Goal: Information Seeking & Learning: Learn about a topic

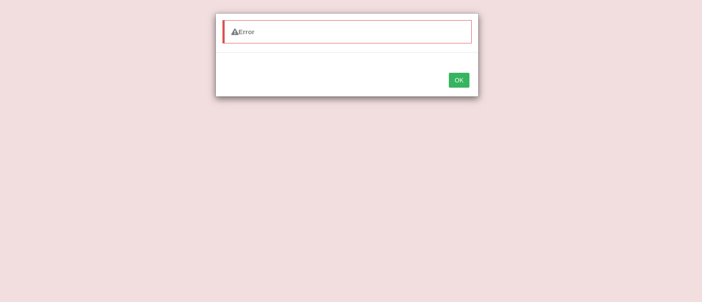
scroll to position [66, 0]
click at [461, 78] on button "OK" at bounding box center [459, 80] width 20 height 15
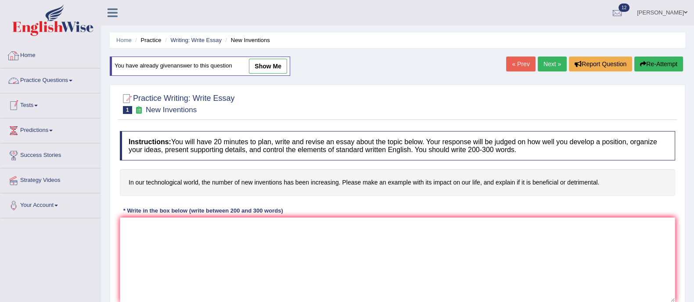
click at [25, 78] on link "Practice Questions" at bounding box center [50, 79] width 100 height 22
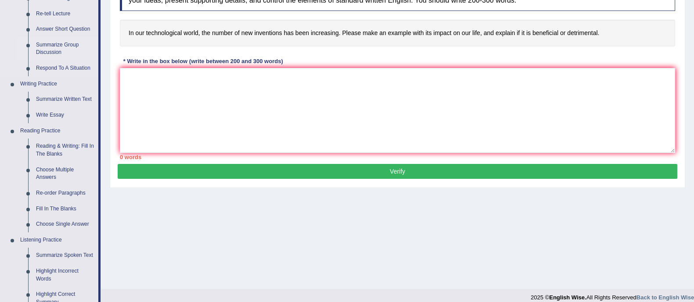
scroll to position [150, 0]
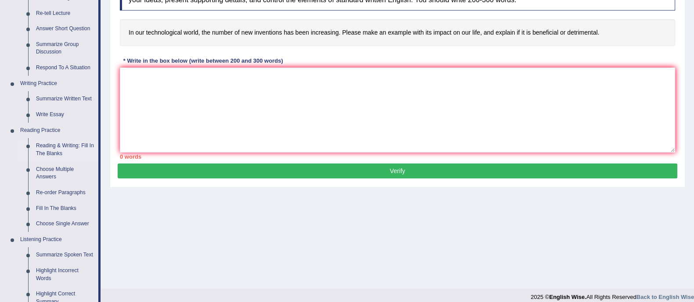
click at [50, 149] on link "Reading & Writing: Fill In The Blanks" at bounding box center [65, 149] width 66 height 23
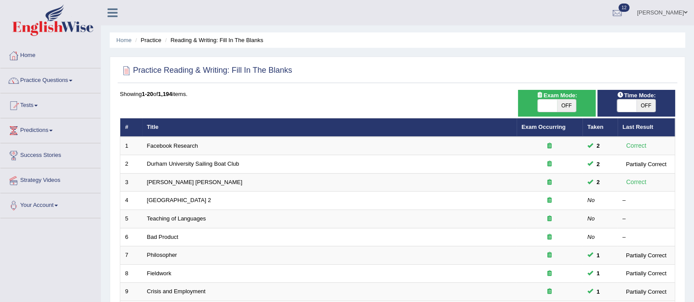
click at [555, 112] on div "Exam Mode: ON OFF" at bounding box center [557, 103] width 78 height 27
click at [563, 106] on span "OFF" at bounding box center [566, 106] width 19 height 12
checkbox input "true"
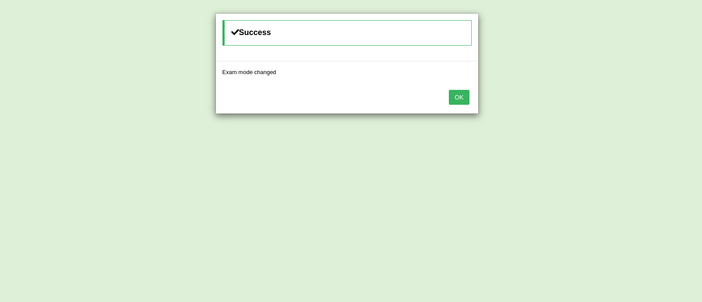
click at [465, 101] on button "OK" at bounding box center [459, 97] width 20 height 15
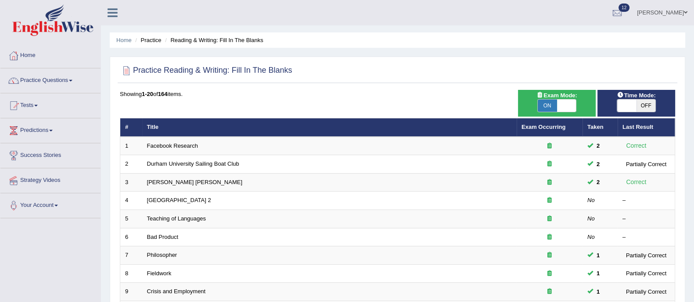
click at [646, 102] on span "OFF" at bounding box center [645, 106] width 19 height 12
checkbox input "true"
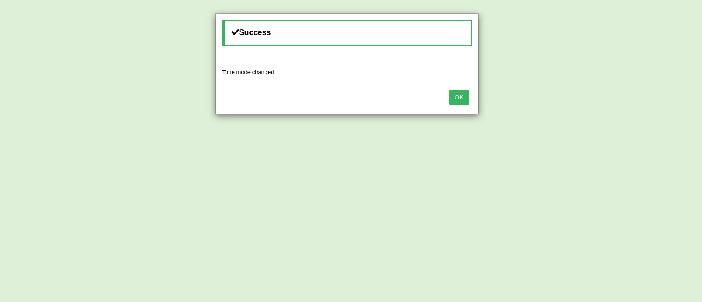
click at [463, 101] on button "OK" at bounding box center [459, 97] width 20 height 15
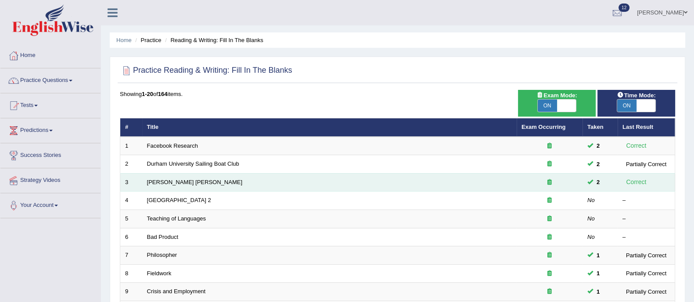
scroll to position [276, 0]
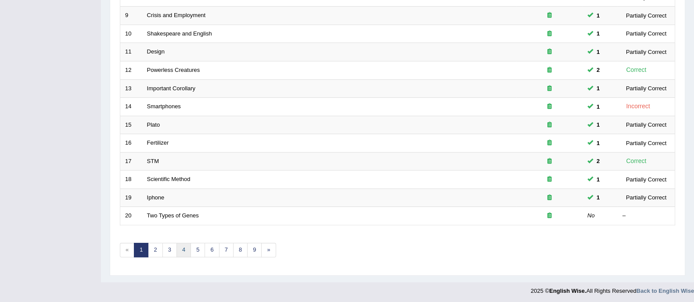
click at [182, 247] on link "4" at bounding box center [183, 250] width 14 height 14
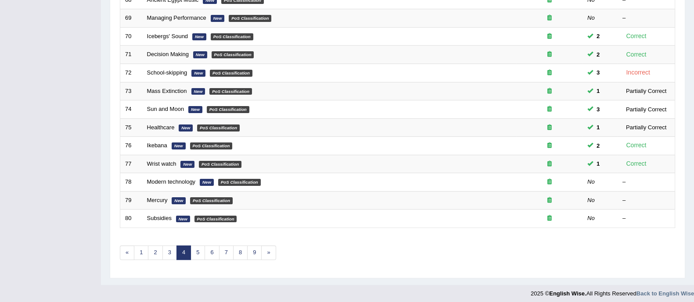
scroll to position [276, 0]
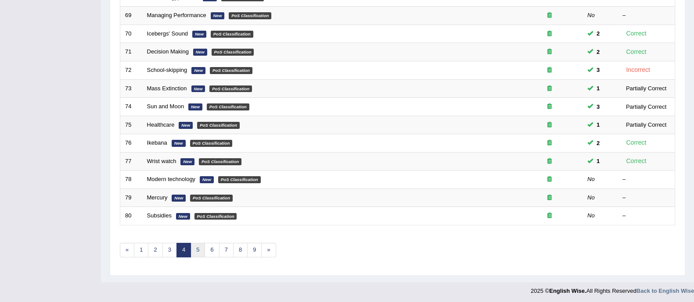
click at [197, 249] on link "5" at bounding box center [197, 250] width 14 height 14
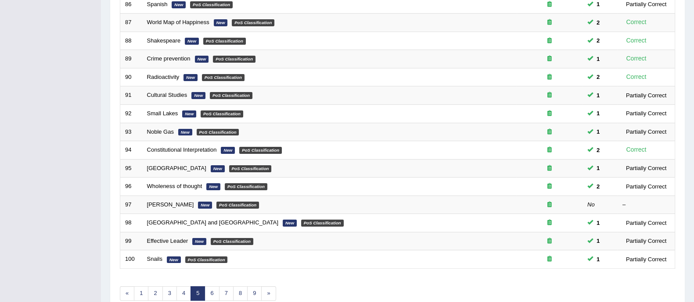
scroll to position [276, 0]
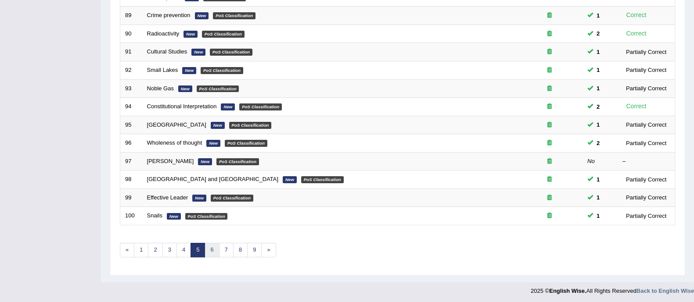
click at [213, 250] on link "6" at bounding box center [211, 250] width 14 height 14
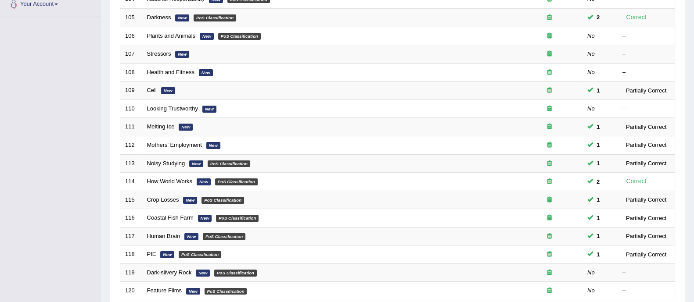
scroll to position [159, 0]
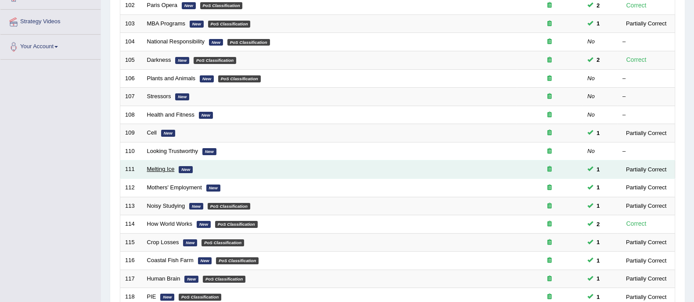
click at [158, 170] on link "Melting Ice" at bounding box center [161, 169] width 28 height 7
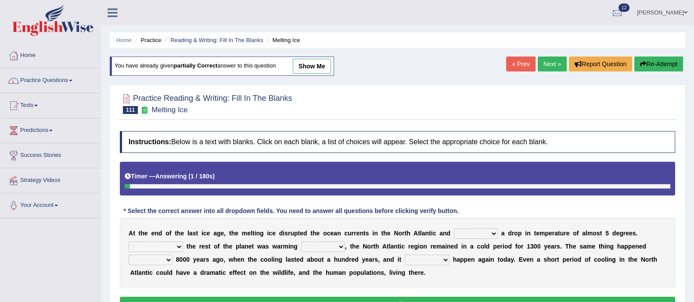
click at [312, 69] on link "show me" at bounding box center [312, 66] width 38 height 15
select select "caused"
select select "Even though"
select select "up"
select select "before"
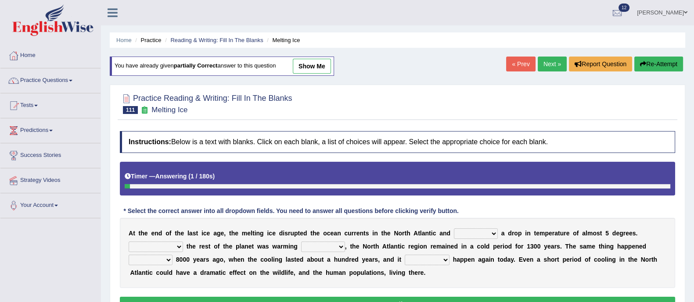
select select "could"
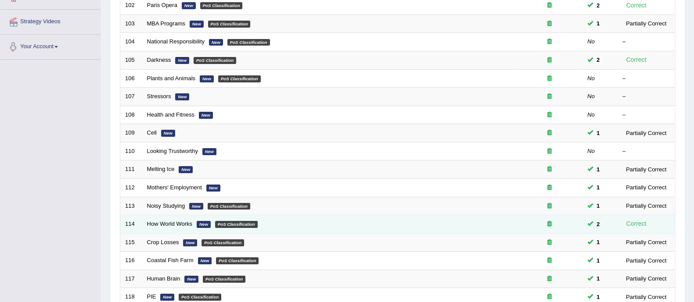
scroll to position [276, 0]
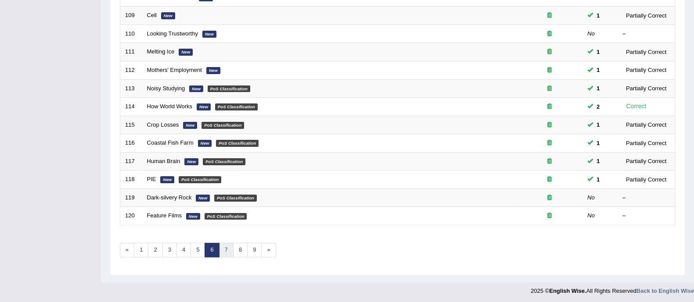
click at [226, 252] on link "7" at bounding box center [226, 250] width 14 height 14
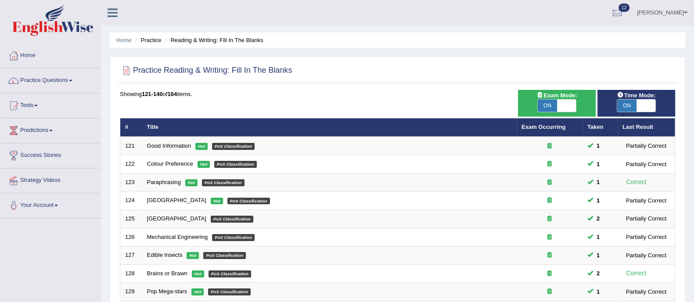
scroll to position [276, 0]
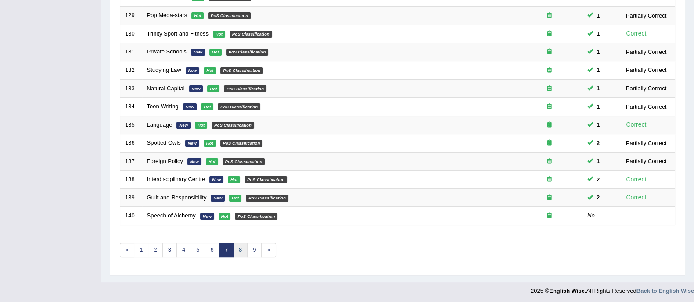
click at [237, 247] on link "8" at bounding box center [240, 250] width 14 height 14
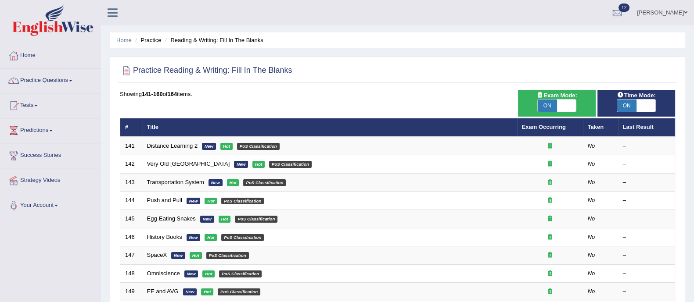
scroll to position [276, 0]
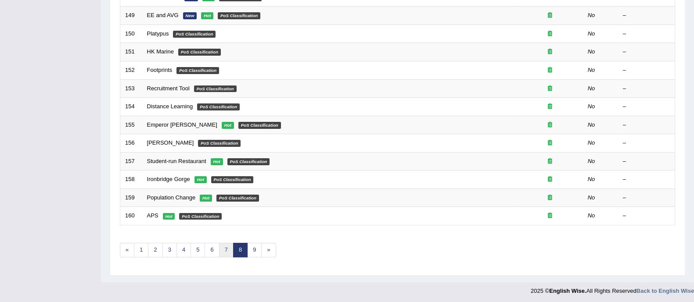
click at [226, 249] on link "7" at bounding box center [226, 250] width 14 height 14
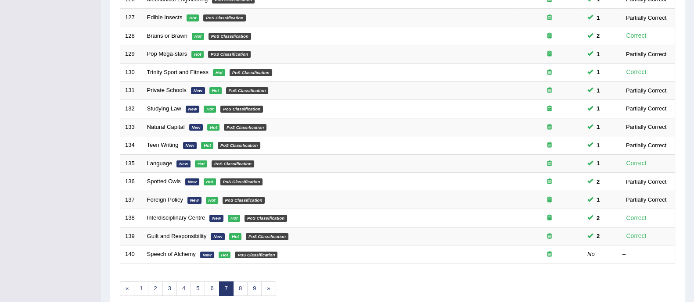
scroll to position [276, 0]
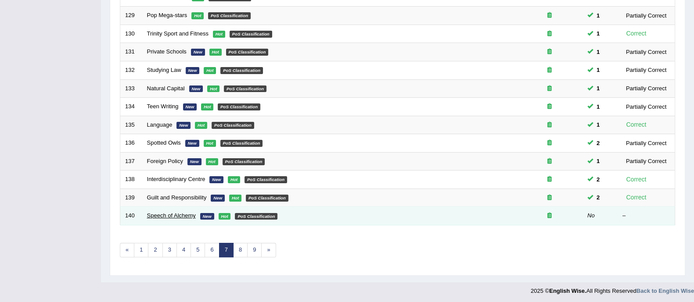
click at [164, 216] on link "Speech of Alchemy" at bounding box center [171, 215] width 49 height 7
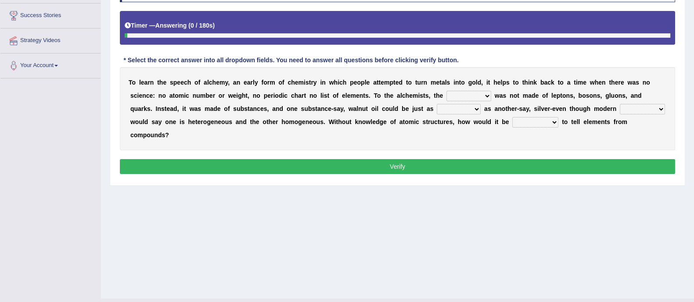
scroll to position [158, 0]
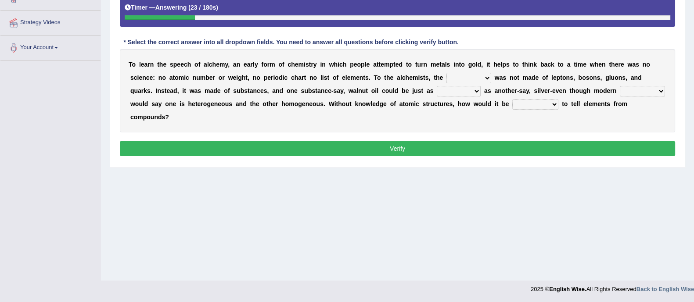
click at [459, 77] on select "universe placement subject application" at bounding box center [468, 78] width 45 height 11
select select "subject"
click at [446, 73] on select "universe placement subject application" at bounding box center [468, 78] width 45 height 11
click at [464, 90] on select "secure allure procure pure" at bounding box center [459, 91] width 44 height 11
select select "pure"
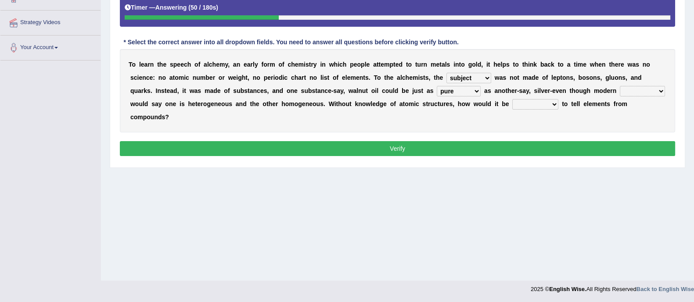
click at [437, 86] on select "secure allure procure pure" at bounding box center [459, 91] width 44 height 11
click at [641, 90] on select "people scientists gadgets technology" at bounding box center [642, 91] width 45 height 11
select select "people"
click at [620, 86] on select "people scientists gadgets technology" at bounding box center [642, 91] width 45 height 11
click at [532, 106] on select "given understood possible stopped" at bounding box center [535, 104] width 46 height 11
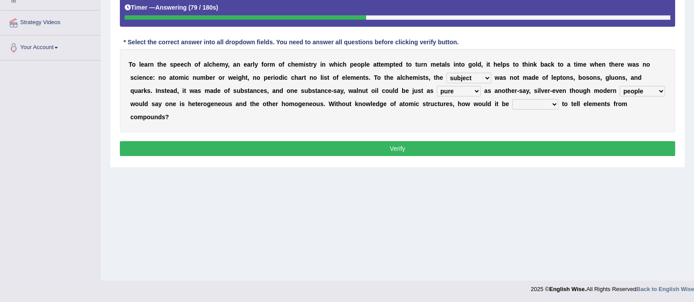
select select "possible"
click at [512, 99] on select "given understood possible stopped" at bounding box center [535, 104] width 46 height 11
click at [463, 75] on select "universe placement subject application" at bounding box center [468, 78] width 45 height 11
select select "universe"
click at [446, 73] on select "universe placement subject application" at bounding box center [468, 78] width 45 height 11
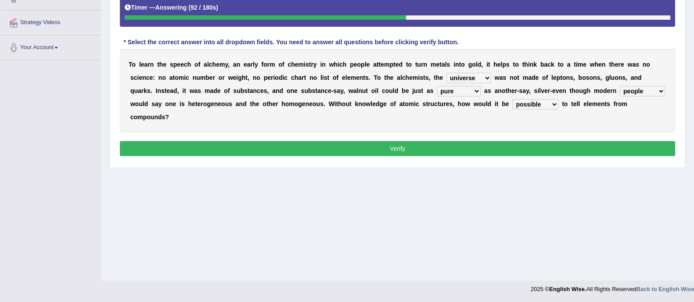
click at [442, 152] on button "Verify" at bounding box center [397, 148] width 555 height 15
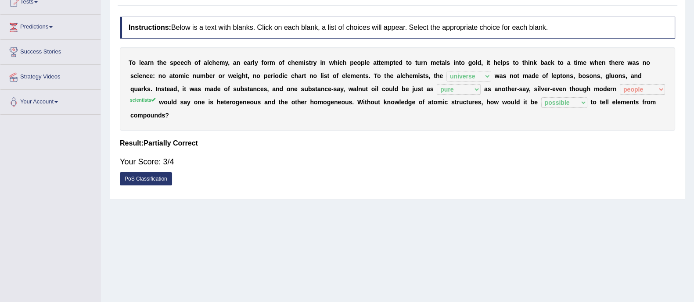
scroll to position [0, 0]
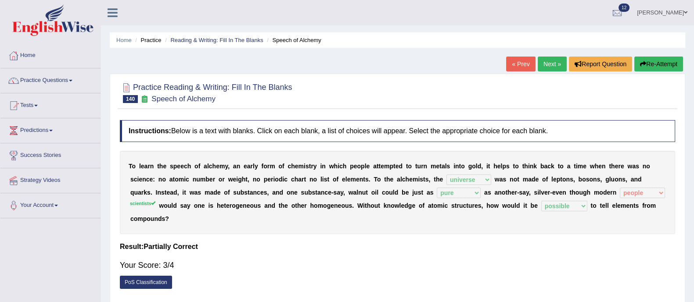
click at [548, 68] on link "Next »" at bounding box center [551, 64] width 29 height 15
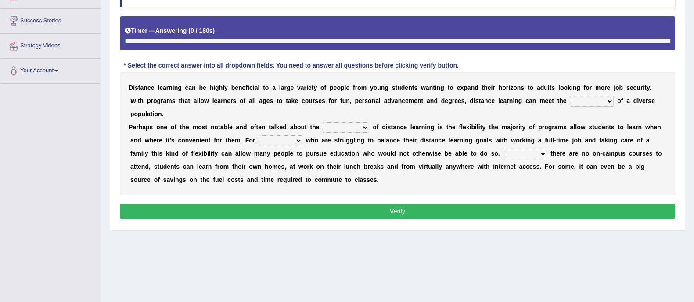
scroll to position [136, 0]
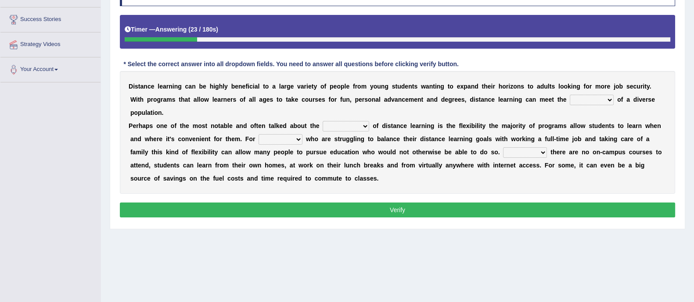
click at [588, 98] on select "leads needs seeds breeds" at bounding box center [592, 100] width 44 height 11
select select "needs"
click at [570, 95] on select "leads needs seeds breeds" at bounding box center [592, 100] width 44 height 11
click at [346, 125] on select "basics ranges sources advantages" at bounding box center [345, 126] width 47 height 11
select select "advantages"
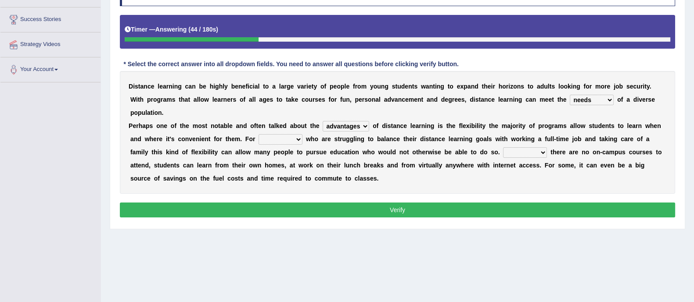
click at [322, 121] on select "basics ranges sources advantages" at bounding box center [345, 126] width 47 height 11
click at [296, 140] on select "them those what when" at bounding box center [280, 139] width 44 height 11
select select "those"
click at [258, 134] on select "them those what when" at bounding box center [280, 139] width 44 height 11
click at [529, 152] on select "If When Since Where" at bounding box center [525, 152] width 44 height 11
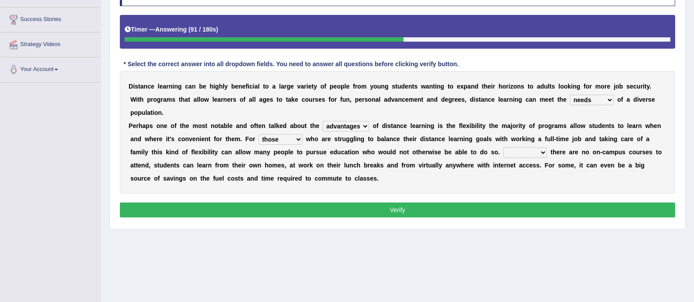
select select "When"
click at [503, 147] on select "If When Since Where" at bounding box center [525, 152] width 44 height 11
click at [509, 209] on button "Verify" at bounding box center [397, 210] width 555 height 15
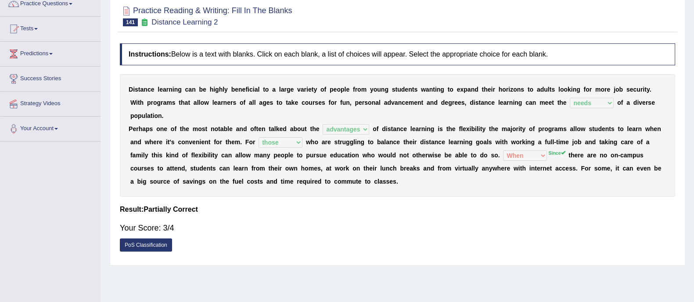
scroll to position [0, 0]
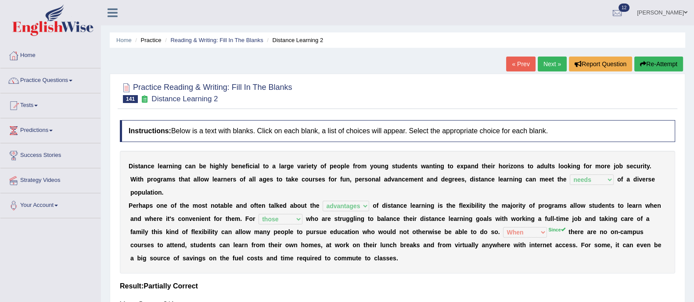
click at [550, 65] on link "Next »" at bounding box center [551, 64] width 29 height 15
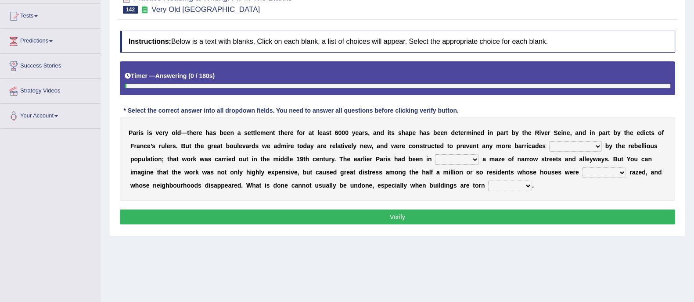
scroll to position [92, 0]
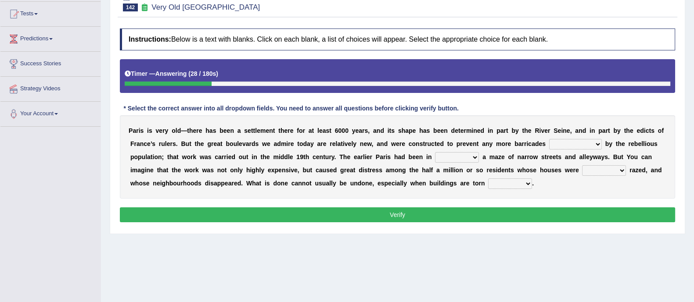
click at [577, 147] on select "being created been created created have created" at bounding box center [575, 144] width 53 height 11
select select "have created"
click at [549, 139] on select "being created been created created have created" at bounding box center [575, 144] width 53 height 11
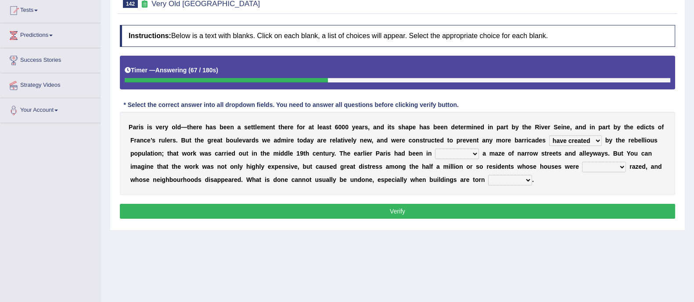
scroll to position [96, 0]
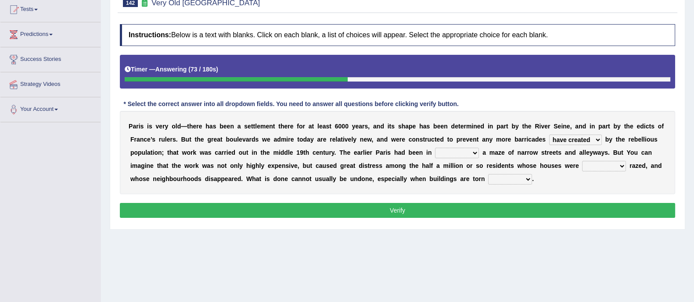
click at [455, 150] on select "practice pair part pride" at bounding box center [457, 153] width 44 height 11
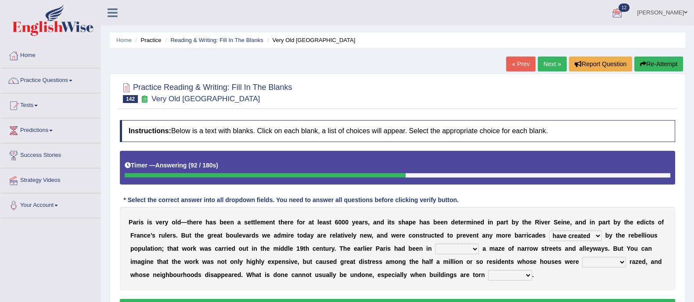
click at [663, 62] on button "Re-Attempt" at bounding box center [658, 64] width 49 height 15
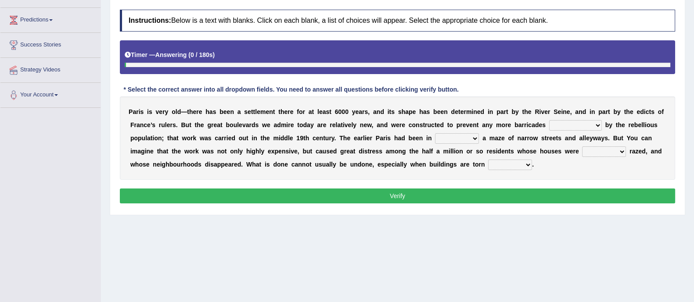
scroll to position [124, 0]
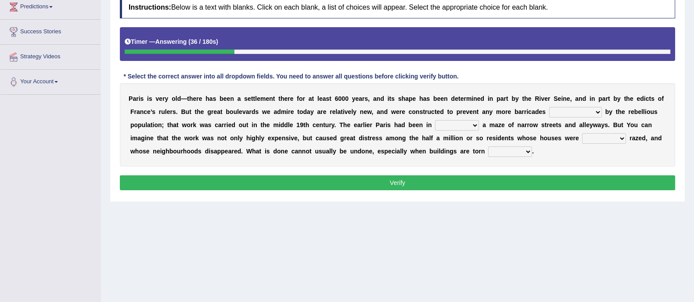
click at [574, 113] on select "being created been created created have created" at bounding box center [575, 112] width 53 height 11
select select "being created"
click at [549, 107] on select "being created been created created have created" at bounding box center [575, 112] width 53 height 11
click at [442, 126] on select "practice pair part pride" at bounding box center [457, 125] width 44 height 11
select select "part"
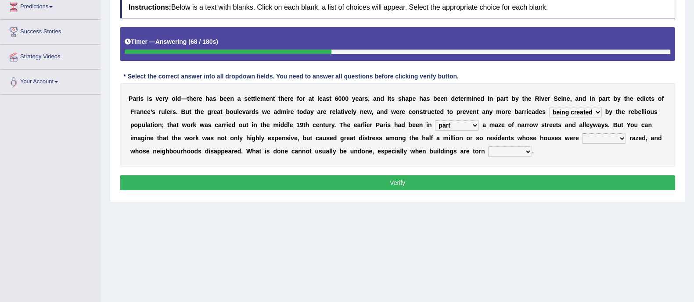
click at [435, 120] on select "practice pair part pride" at bounding box center [457, 125] width 44 height 11
click at [611, 142] on select "really simply fully basically" at bounding box center [604, 138] width 44 height 11
select select "simply"
click at [582, 133] on select "really simply fully basically" at bounding box center [604, 138] width 44 height 11
click at [502, 151] on select "up back now down" at bounding box center [510, 152] width 44 height 11
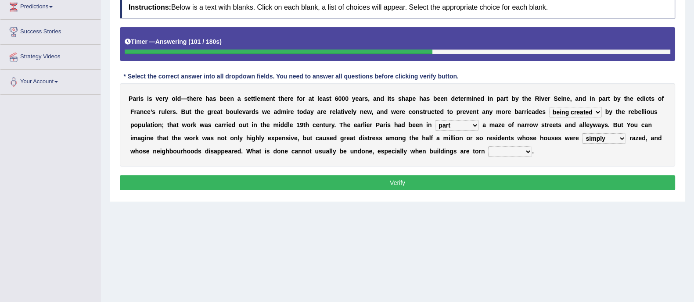
select select "down"
click at [488, 147] on select "up back now down" at bounding box center [510, 152] width 44 height 11
click at [447, 179] on button "Verify" at bounding box center [397, 183] width 555 height 15
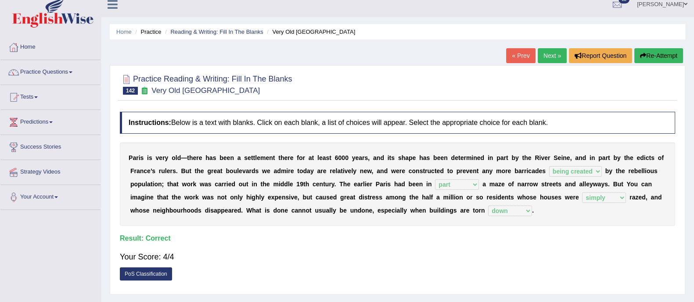
scroll to position [7, 0]
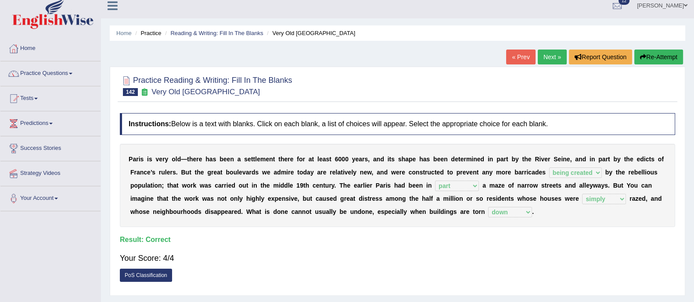
click at [551, 58] on link "Next »" at bounding box center [551, 57] width 29 height 15
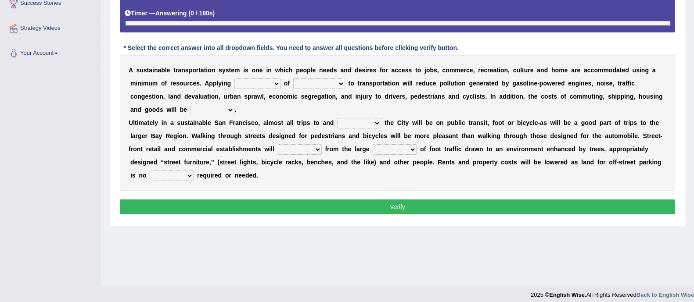
scroll to position [158, 0]
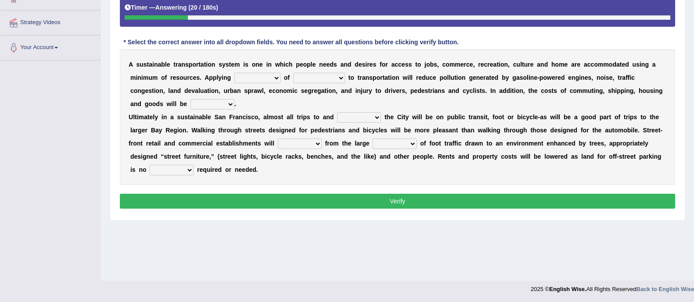
click at [248, 82] on select "principles restrictions plains activation" at bounding box center [257, 78] width 46 height 11
select select "principles"
click at [234, 73] on select "principles restrictions plains activation" at bounding box center [257, 78] width 46 height 11
click at [315, 76] on select "relaxed substance sustainability reliability" at bounding box center [319, 78] width 52 height 11
select select "sustainability"
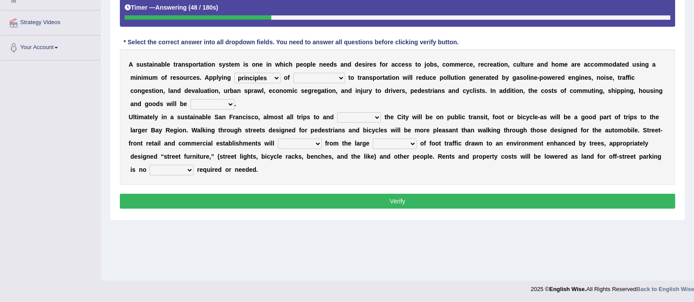
click at [294, 73] on select "relaxed substance sustainability reliability" at bounding box center [319, 78] width 52 height 11
click at [206, 99] on select "cut enhanced reduced leased" at bounding box center [212, 104] width 44 height 11
select select "reduced"
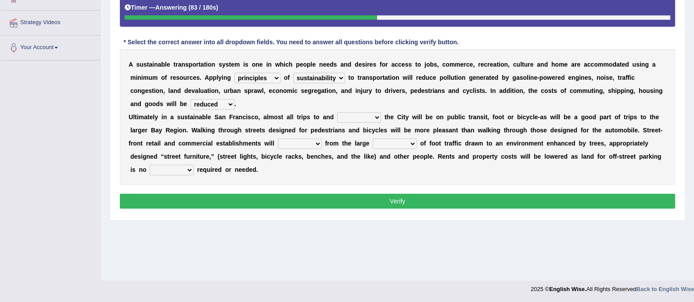
click at [190, 99] on select "cut enhanced reduced leased" at bounding box center [212, 104] width 44 height 11
click at [366, 117] on select "within with added included" at bounding box center [359, 117] width 44 height 11
select select "within"
click at [337, 112] on select "within with added included" at bounding box center [359, 117] width 44 height 11
click at [359, 118] on select "within with added included" at bounding box center [359, 117] width 44 height 11
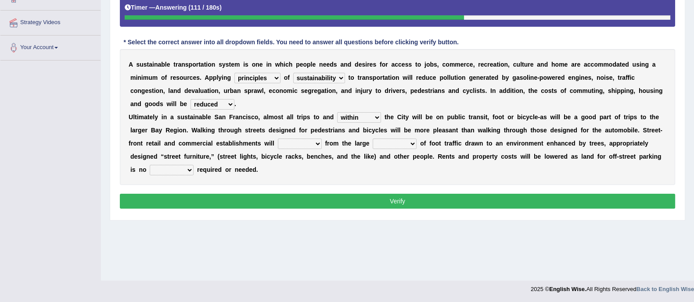
click at [359, 118] on select "within with added included" at bounding box center [359, 117] width 44 height 11
click at [301, 141] on select "enlarge prepare repair prosper" at bounding box center [300, 144] width 44 height 11
select select "prepare"
click at [278, 139] on select "enlarge prepare repair prosper" at bounding box center [300, 144] width 44 height 11
click at [405, 141] on select "amounts volume range time" at bounding box center [395, 144] width 44 height 11
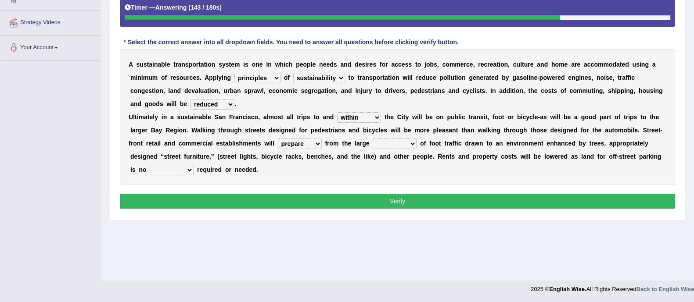
select select "volume"
click at [373, 139] on select "amounts volume range time" at bounding box center [395, 144] width 44 height 11
click at [160, 163] on div "A s u s t a i n a b l e t r a n s p o r t a t i o n s y s t e m i s o n e i n w…" at bounding box center [397, 117] width 555 height 136
click at [165, 169] on select "time how longer greater" at bounding box center [172, 170] width 44 height 11
select select "longer"
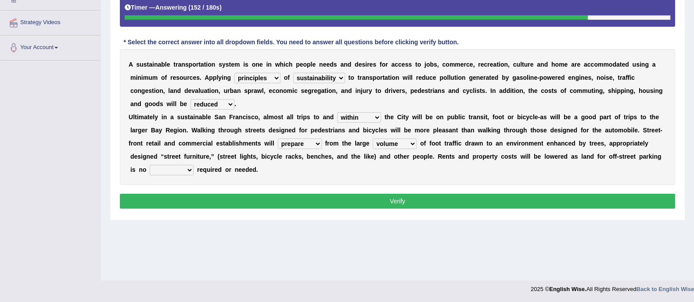
click at [150, 165] on select "time how longer greater" at bounding box center [172, 170] width 44 height 11
click at [217, 194] on button "Verify" at bounding box center [397, 201] width 555 height 15
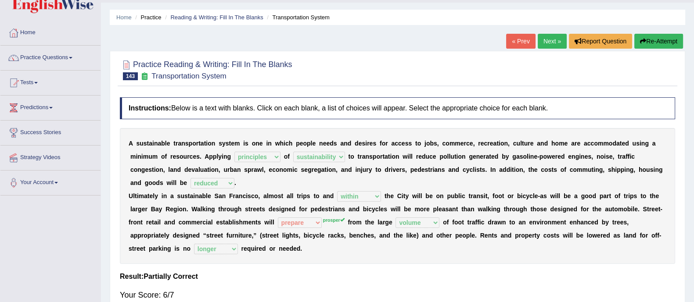
scroll to position [23, 0]
click at [659, 45] on button "Re-Attempt" at bounding box center [658, 40] width 49 height 15
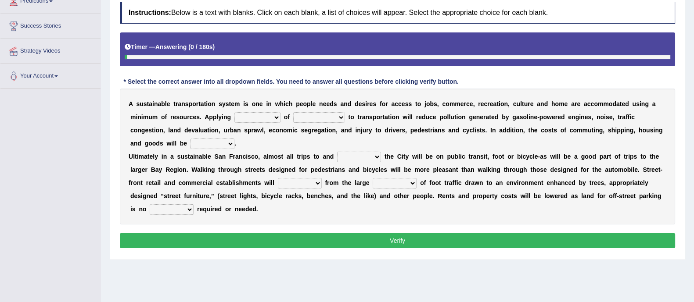
scroll to position [129, 0]
click at [267, 118] on select "principles restrictions plains activation" at bounding box center [257, 117] width 46 height 11
select select "principles"
click at [234, 112] on select "principles restrictions plains activation" at bounding box center [257, 117] width 46 height 11
click at [309, 115] on select "relaxed substance sustainability reliability" at bounding box center [319, 117] width 52 height 11
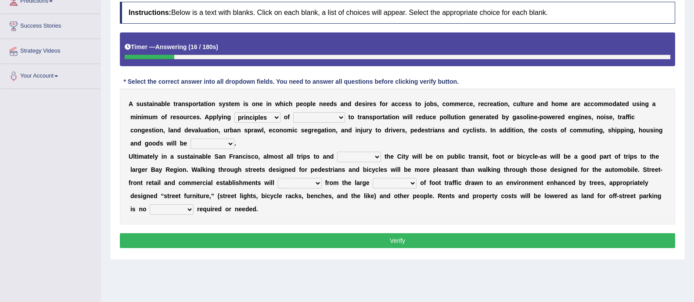
select select "sustainability"
click at [294, 112] on select "relaxed substance sustainability reliability" at bounding box center [319, 117] width 52 height 11
click at [206, 143] on select "cut enhanced reduced leased" at bounding box center [212, 144] width 44 height 11
select select "reduced"
click at [190, 139] on select "cut enhanced reduced leased" at bounding box center [212, 144] width 44 height 11
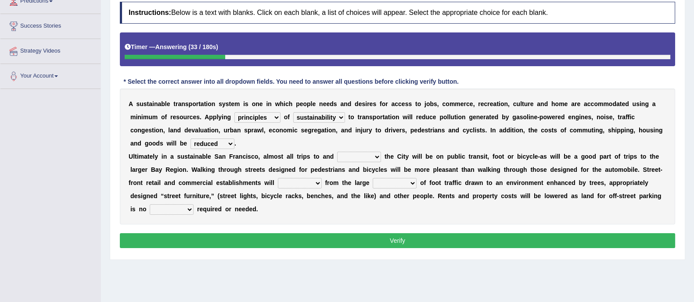
click at [344, 159] on select "within with added included" at bounding box center [359, 157] width 44 height 11
select select "within"
click at [337, 152] on select "within with added included" at bounding box center [359, 157] width 44 height 11
click at [303, 181] on select "enlarge prepare repair prosper" at bounding box center [300, 183] width 44 height 11
select select "prosper"
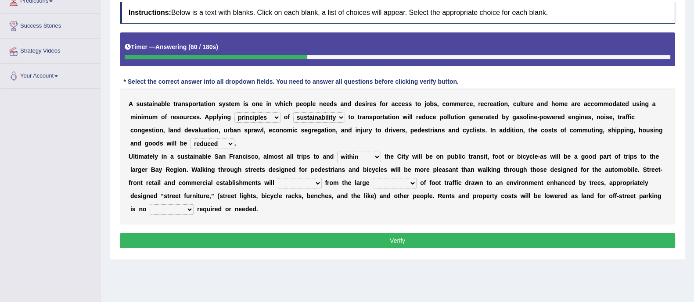
click at [278, 178] on select "enlarge prepare repair prosper" at bounding box center [300, 183] width 44 height 11
click at [388, 183] on select "amounts volume range time" at bounding box center [395, 183] width 44 height 11
select select "volume"
click at [373, 178] on select "amounts volume range time" at bounding box center [395, 183] width 44 height 11
click at [178, 208] on select "time how longer greater" at bounding box center [172, 209] width 44 height 11
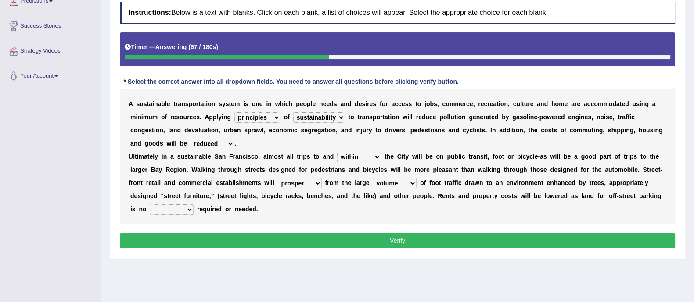
select select "longer"
click at [150, 204] on select "time how longer greater" at bounding box center [172, 209] width 44 height 11
click at [216, 236] on button "Verify" at bounding box center [397, 240] width 555 height 15
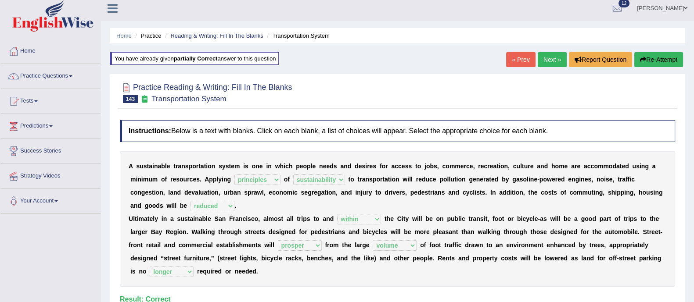
scroll to position [0, 0]
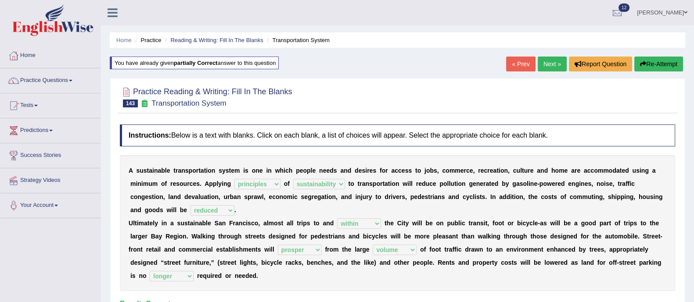
click at [541, 59] on link "Next »" at bounding box center [551, 64] width 29 height 15
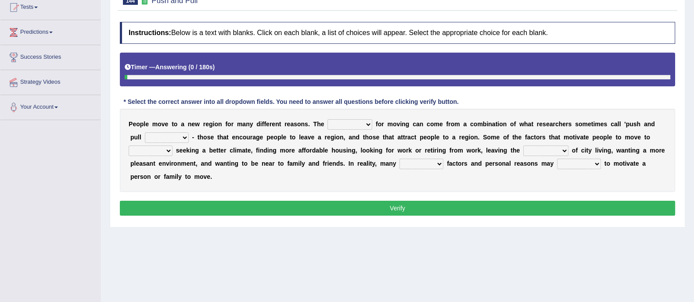
scroll to position [99, 0]
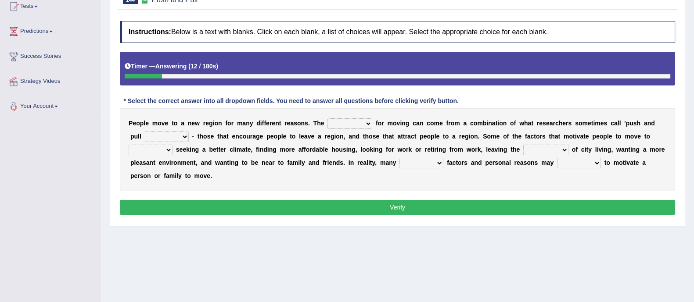
click at [354, 118] on select "indulgence motivation special superb" at bounding box center [349, 123] width 45 height 11
select select "motivation"
click at [327, 118] on select "indulgence motivation special superb" at bounding box center [349, 123] width 45 height 11
click at [174, 135] on select "ideas expected factors reasons" at bounding box center [167, 137] width 44 height 11
select select "factors"
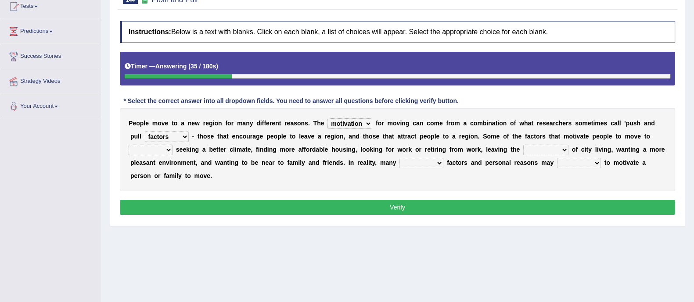
click at [145, 132] on select "ideas expected factors reasons" at bounding box center [167, 137] width 44 height 11
click at [153, 150] on select "include plane place exclude" at bounding box center [151, 150] width 44 height 11
select select "place"
click at [129, 145] on select "include plane place exclude" at bounding box center [151, 150] width 44 height 11
click at [534, 152] on select "contempt react congestion reaction" at bounding box center [545, 150] width 45 height 11
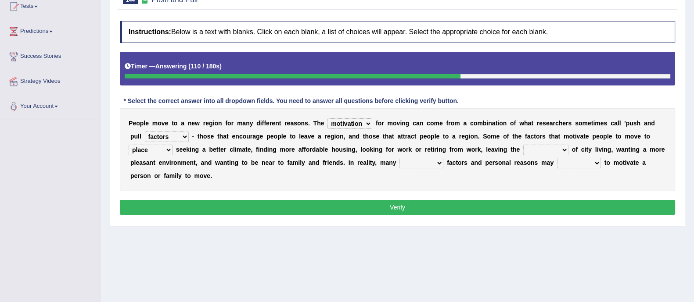
select select "congestion"
click at [523, 145] on select "contempt react congestion reaction" at bounding box center [545, 150] width 45 height 11
click at [421, 164] on select "complete stayed complex super" at bounding box center [421, 163] width 44 height 11
select select "complex"
click at [399, 158] on select "complete stayed complex super" at bounding box center [421, 163] width 44 height 11
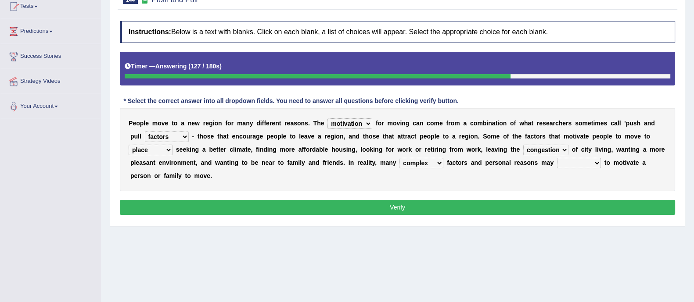
click at [570, 159] on select "extract interact talk crack" at bounding box center [579, 163] width 44 height 11
select select "interact"
click at [557, 158] on select "extract interact talk crack" at bounding box center [579, 163] width 44 height 11
click at [498, 208] on button "Verify" at bounding box center [397, 207] width 555 height 15
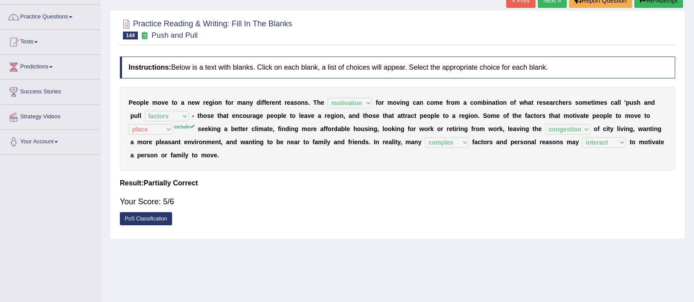
scroll to position [21, 0]
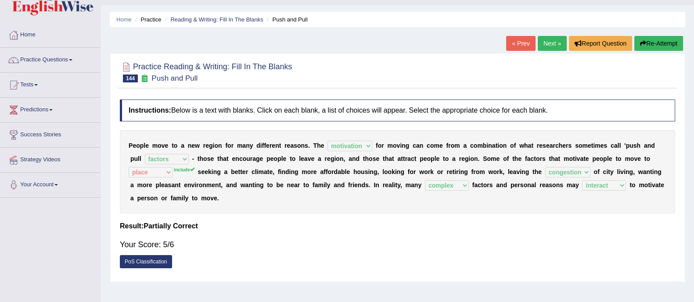
click at [542, 47] on link "Next »" at bounding box center [551, 43] width 29 height 15
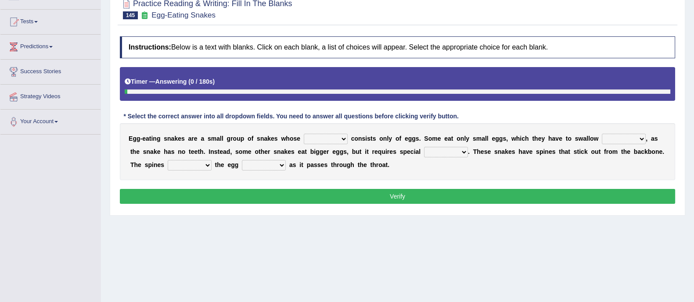
scroll to position [84, 0]
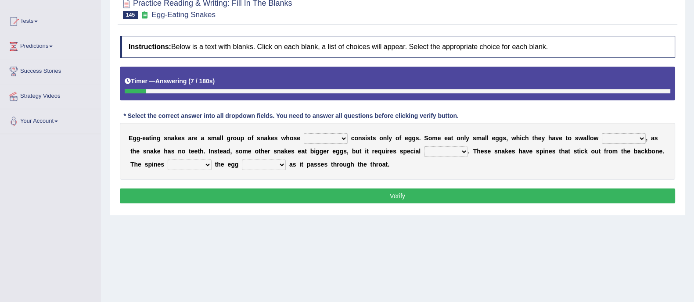
click at [320, 137] on select "food diet meals serves" at bounding box center [326, 138] width 44 height 11
click at [320, 138] on select "food diet meals serves" at bounding box center [326, 138] width 44 height 11
click at [616, 138] on select "whole hole full complete" at bounding box center [624, 138] width 44 height 11
select select "whole"
click at [602, 133] on select "whole hole full complete" at bounding box center [624, 138] width 44 height 11
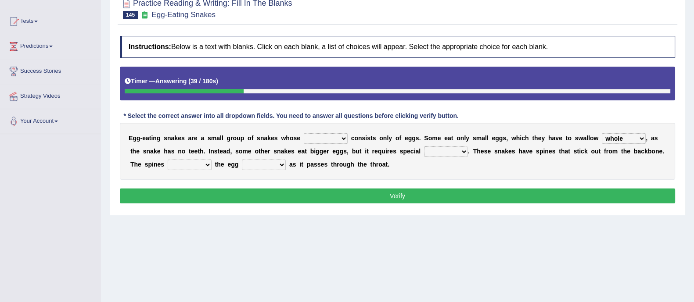
click at [446, 147] on select "effects prospects refines treatment" at bounding box center [446, 152] width 44 height 11
select select "treatment"
click at [424, 147] on select "effects prospects refines treatment" at bounding box center [446, 152] width 44 height 11
click at [188, 164] on select "breaks supports rages crack" at bounding box center [190, 165] width 44 height 11
click at [169, 255] on div "Home Practice Reading & Writing: Fill In The Blanks Egg-Eating Snakes « Prev Ne…" at bounding box center [397, 135] width 593 height 439
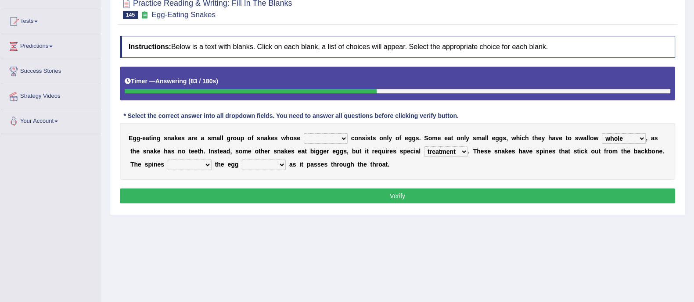
click at [266, 161] on select "takes open brings close" at bounding box center [264, 165] width 44 height 11
select select "takes"
click at [242, 160] on select "takes open brings close" at bounding box center [264, 165] width 44 height 11
click at [186, 160] on select "breaks supports rages crack" at bounding box center [190, 165] width 44 height 11
click at [322, 138] on select "food diet meals serves" at bounding box center [326, 138] width 44 height 11
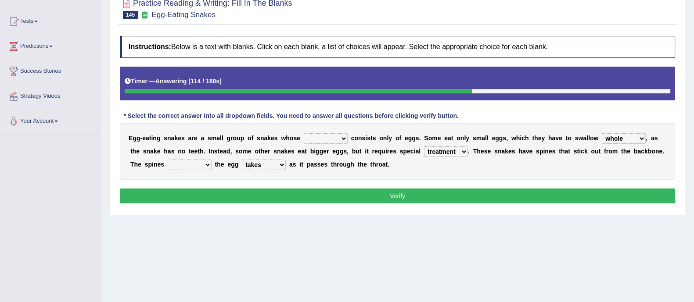
select select "food"
click at [304, 133] on select "food diet meals serves" at bounding box center [326, 138] width 44 height 11
click at [450, 149] on select "effects prospects refines treatment" at bounding box center [446, 152] width 44 height 11
click at [455, 148] on select "effects prospects refines treatment" at bounding box center [446, 152] width 44 height 11
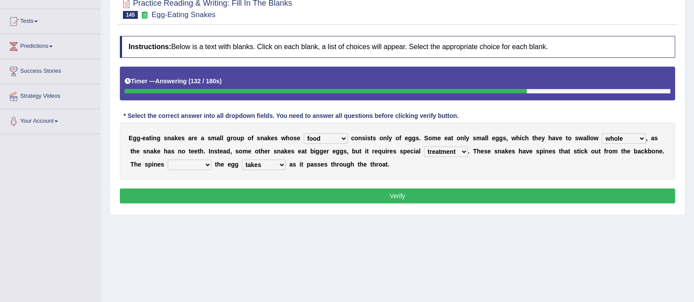
click at [455, 148] on select "effects prospects refines treatment" at bounding box center [446, 152] width 44 height 11
click at [197, 166] on select "breaks supports rages crack" at bounding box center [190, 165] width 44 height 11
select select "breaks"
click at [168, 160] on select "breaks supports rages crack" at bounding box center [190, 165] width 44 height 11
click at [258, 166] on select "takes open brings close" at bounding box center [264, 165] width 44 height 11
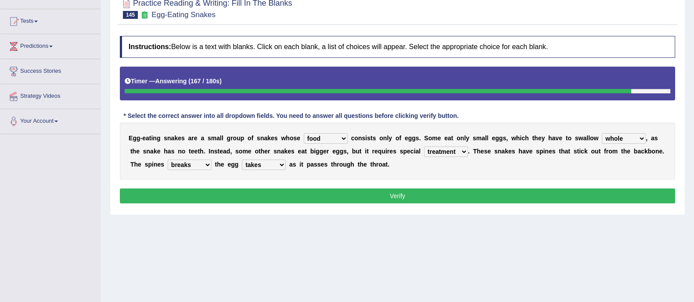
click at [242, 160] on select "takes open brings close" at bounding box center [264, 165] width 44 height 11
click at [306, 197] on button "Verify" at bounding box center [397, 196] width 555 height 15
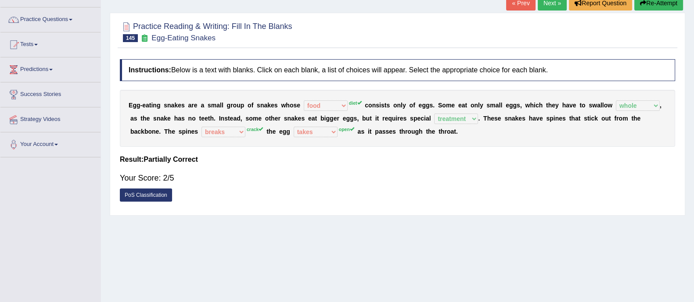
scroll to position [0, 0]
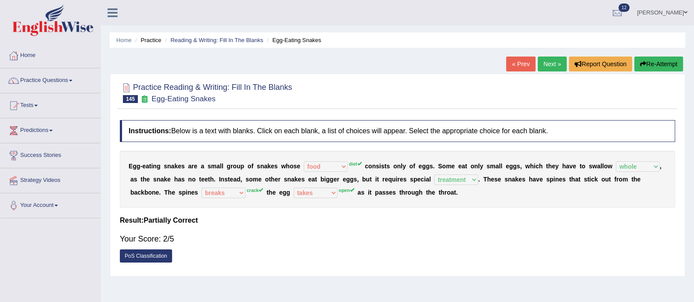
click at [655, 67] on button "Re-Attempt" at bounding box center [658, 64] width 49 height 15
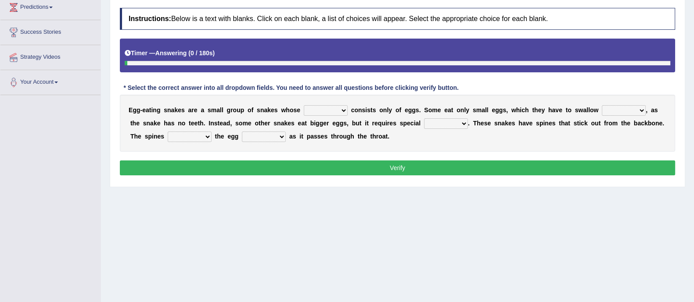
scroll to position [125, 0]
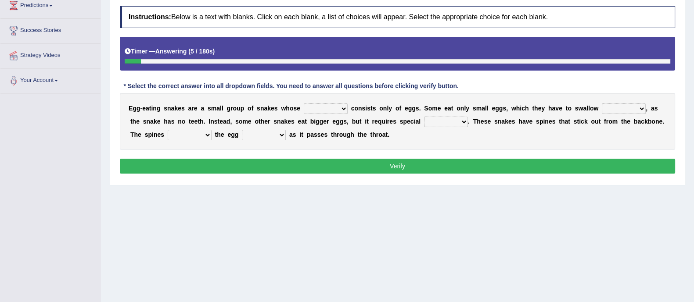
click at [334, 108] on select "food diet meals serves" at bounding box center [326, 109] width 44 height 11
select select "diet"
click at [304, 104] on select "food diet meals serves" at bounding box center [326, 109] width 44 height 11
click at [627, 106] on select "whole hole full complete" at bounding box center [624, 109] width 44 height 11
select select "whole"
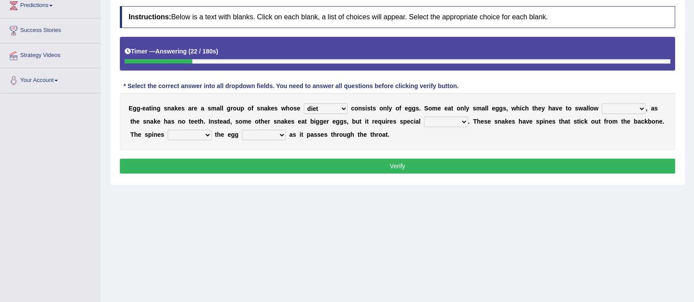
click at [602, 104] on select "whole hole full complete" at bounding box center [624, 109] width 44 height 11
click at [455, 126] on select "effects prospects refines treatment" at bounding box center [446, 122] width 44 height 11
select select "treatment"
click at [424, 117] on select "effects prospects refines treatment" at bounding box center [446, 122] width 44 height 11
click at [192, 136] on select "breaks supports rages crack" at bounding box center [190, 135] width 44 height 11
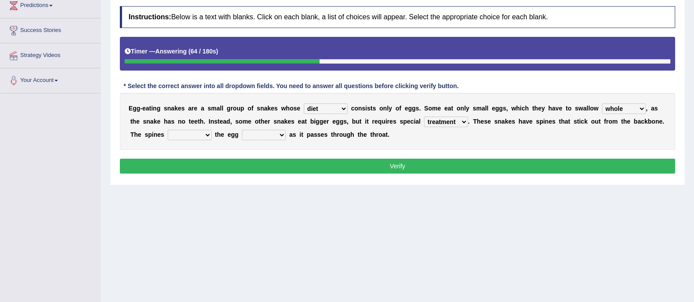
select select "crack"
click at [168, 130] on select "breaks supports rages crack" at bounding box center [190, 135] width 44 height 11
click at [269, 135] on select "takes open brings close" at bounding box center [264, 135] width 44 height 11
select select "open"
click at [242, 130] on select "takes open brings close" at bounding box center [264, 135] width 44 height 11
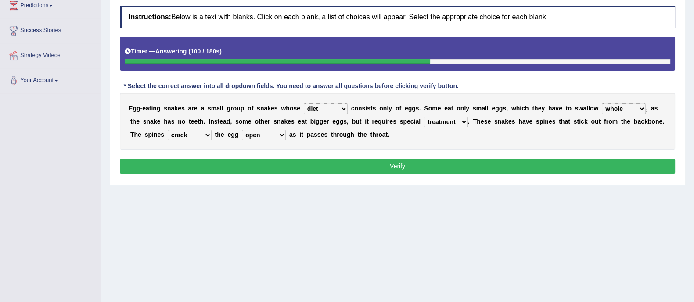
click at [294, 171] on button "Verify" at bounding box center [397, 166] width 555 height 15
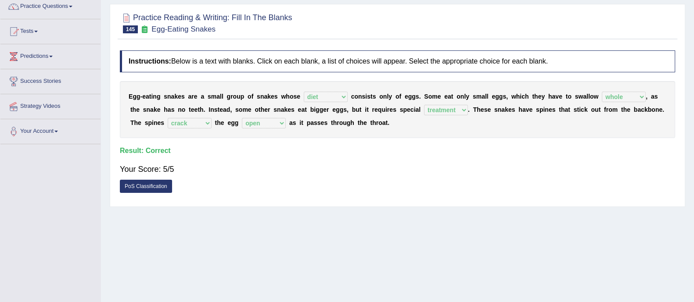
scroll to position [0, 0]
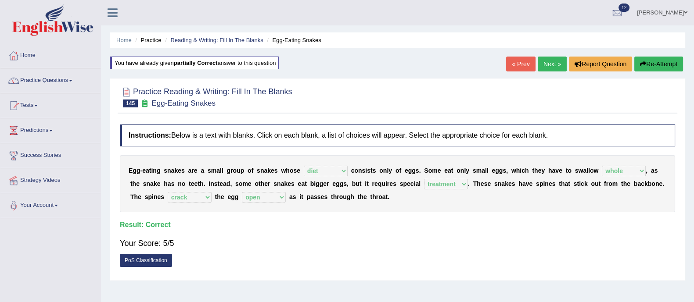
click at [551, 66] on link "Next »" at bounding box center [551, 64] width 29 height 15
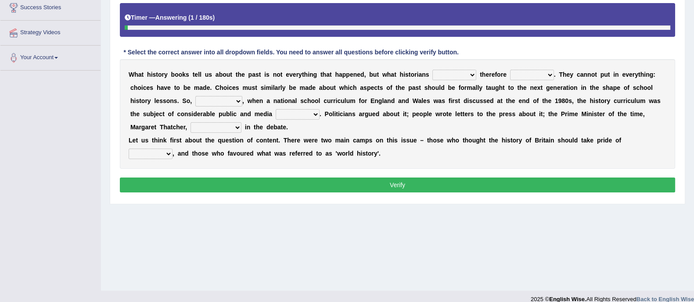
scroll to position [149, 0]
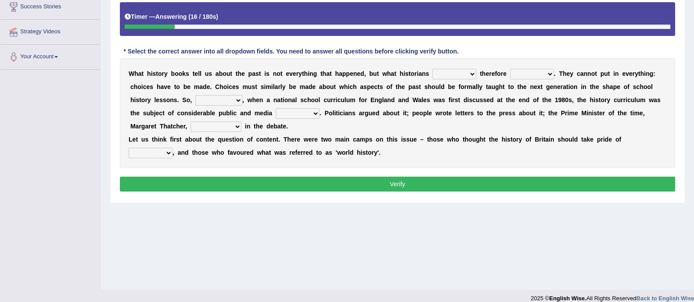
click at [452, 78] on select "had had been have been have" at bounding box center [454, 74] width 44 height 11
click at [432, 69] on select "had had been have been have" at bounding box center [454, 74] width 44 height 11
click at [445, 77] on select "had had been have been have" at bounding box center [454, 74] width 44 height 11
click at [432, 69] on select "had had been have been have" at bounding box center [454, 74] width 44 height 11
click at [455, 75] on select "had had been have been have" at bounding box center [454, 74] width 44 height 11
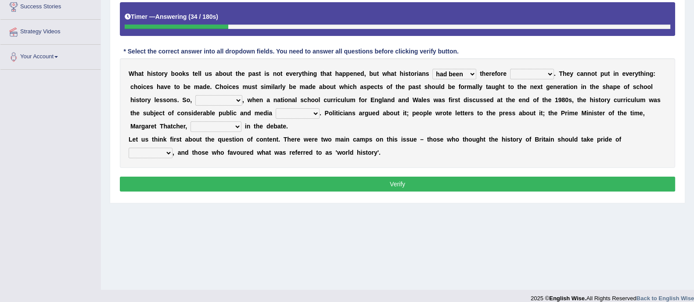
select select "had"
click at [432, 69] on select "had had been have been have" at bounding box center [454, 74] width 44 height 11
click at [522, 72] on select "passed selected pointed measured" at bounding box center [532, 74] width 44 height 11
select select "measured"
click at [510, 69] on select "passed selected pointed measured" at bounding box center [532, 74] width 44 height 11
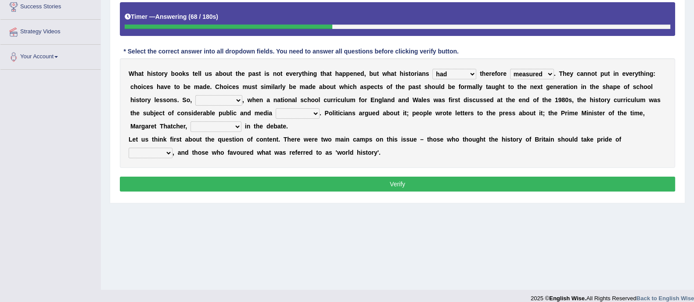
click at [212, 100] on select "likewise neverthless for example kindly" at bounding box center [218, 100] width 47 height 11
click at [195, 95] on select "likewise neverthless for example kindly" at bounding box center [218, 100] width 47 height 11
click at [226, 102] on select "likewise neverthless for example kindly" at bounding box center [218, 100] width 47 height 11
select select "likewise"
click at [195, 95] on select "likewise neverthless for example kindly" at bounding box center [218, 100] width 47 height 11
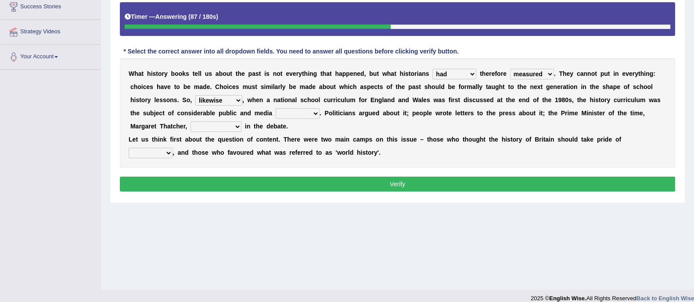
click at [292, 109] on select "launch interest stress regain" at bounding box center [298, 113] width 44 height 11
select select "interest"
click at [276, 108] on select "launch interest stress regain" at bounding box center [298, 113] width 44 height 11
click at [217, 130] on select "interrupted innaugerated intacted intervened" at bounding box center [215, 127] width 51 height 11
select select "interrupted"
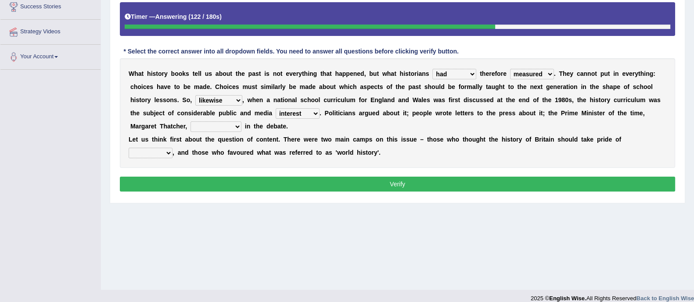
click at [190, 122] on select "interrupted innaugerated intacted intervened" at bounding box center [215, 127] width 51 height 11
click at [156, 151] on select "pace race space place" at bounding box center [151, 153] width 44 height 11
select select "pace"
click at [129, 148] on select "pace race space place" at bounding box center [151, 153] width 44 height 11
click at [149, 173] on div "Instructions: Below is a text with blanks. Click on each blank, a list of choic…" at bounding box center [397, 83] width 559 height 232
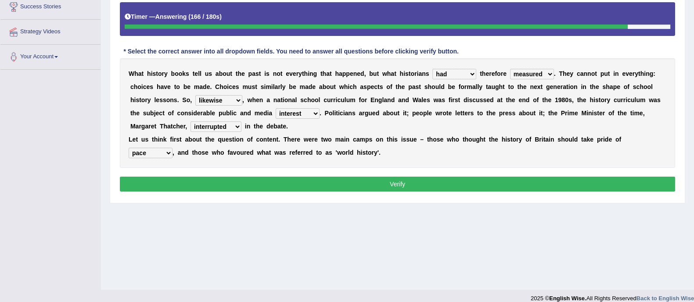
click at [154, 182] on button "Verify" at bounding box center [397, 184] width 555 height 15
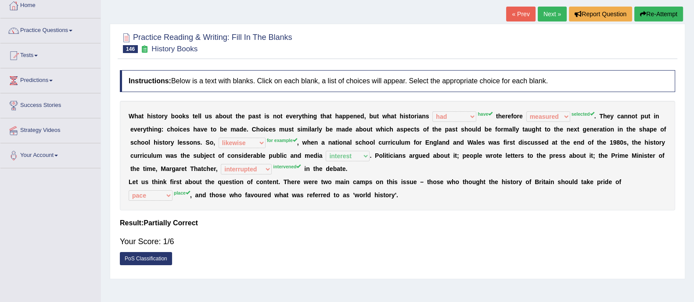
scroll to position [48, 0]
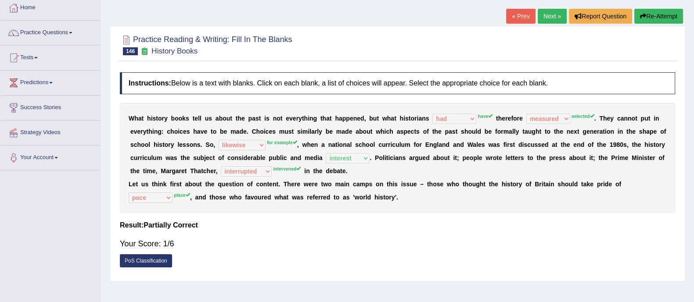
click at [644, 17] on button "Re-Attempt" at bounding box center [658, 16] width 49 height 15
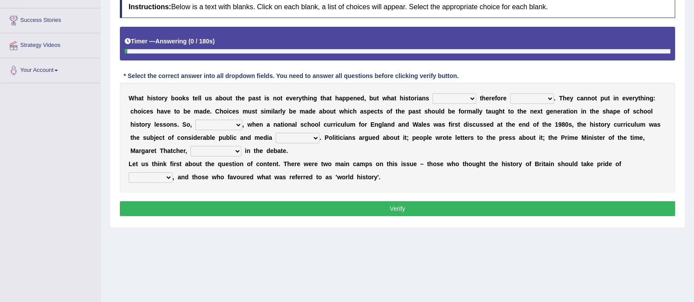
scroll to position [158, 0]
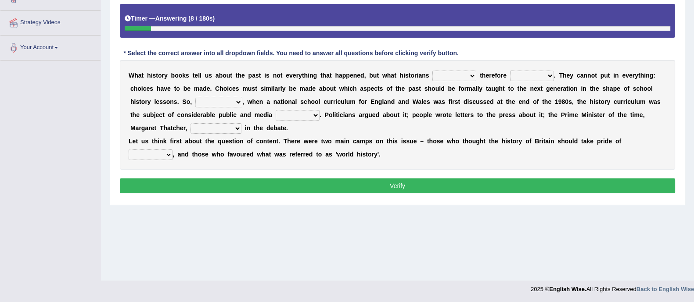
click at [452, 74] on select "had had been have been have" at bounding box center [454, 76] width 44 height 11
select select "have"
click at [432, 71] on select "had had been have been have" at bounding box center [454, 76] width 44 height 11
click at [547, 72] on select "passed selected pointed measured" at bounding box center [532, 76] width 44 height 11
select select "pointed"
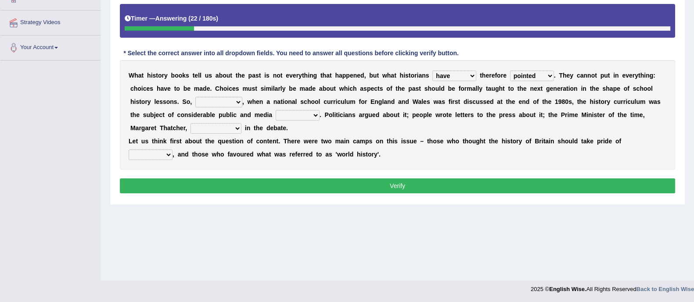
click at [510, 71] on select "passed selected pointed measured" at bounding box center [532, 76] width 44 height 11
click at [217, 104] on select "likewise neverthless for example kindly" at bounding box center [218, 102] width 47 height 11
select select "for example"
click at [195, 97] on select "likewise neverthless for example kindly" at bounding box center [218, 102] width 47 height 11
click at [308, 111] on select "launch interest stress regain" at bounding box center [298, 115] width 44 height 11
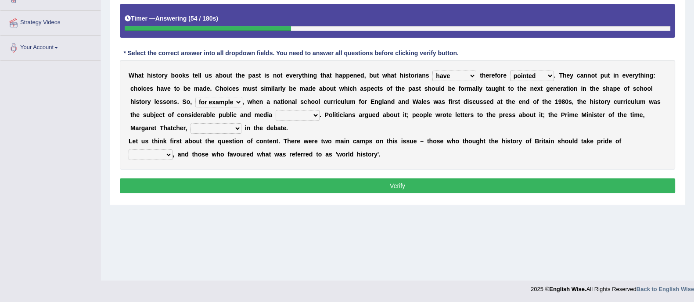
select select "interest"
click at [276, 110] on select "launch interest stress regain" at bounding box center [298, 115] width 44 height 11
click at [216, 128] on select "interrupted innaugerated intacted intervened" at bounding box center [215, 128] width 51 height 11
select select "intervened"
click at [190, 123] on select "interrupted innaugerated intacted intervened" at bounding box center [215, 128] width 51 height 11
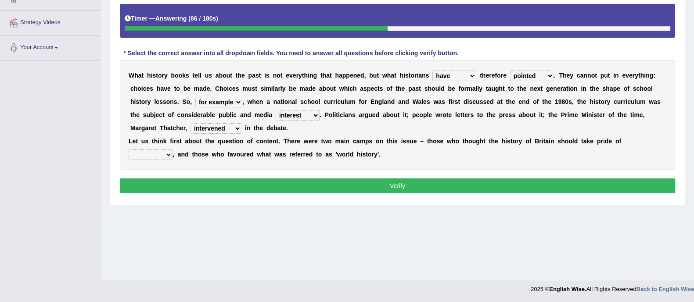
click at [150, 151] on select "pace race space place" at bounding box center [151, 155] width 44 height 11
select select "place"
click select "pace race space place"
click button "Verify"
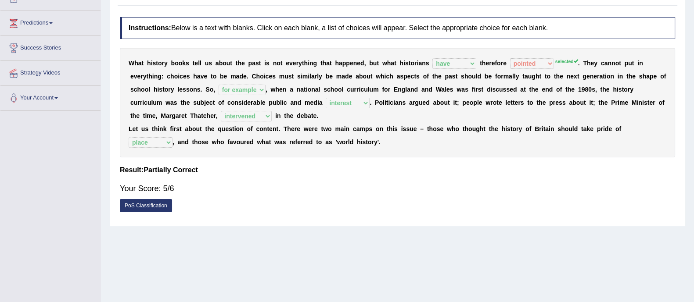
scroll to position [0, 0]
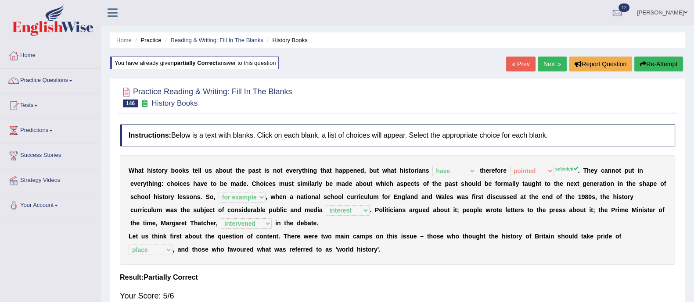
click link "Next »"
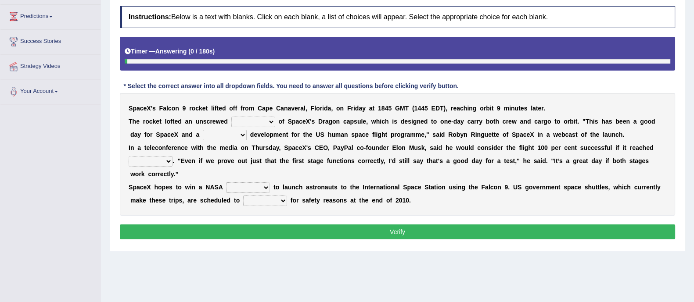
scroll to position [115, 0]
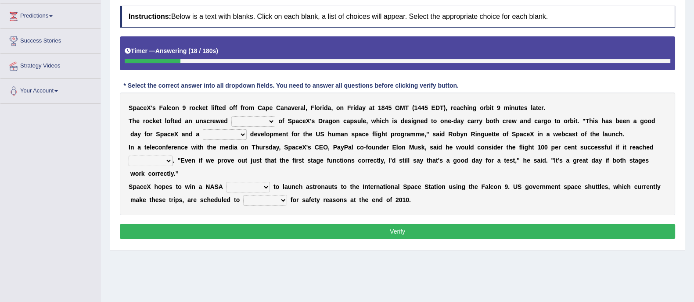
click at [255, 123] on select "wakeup hookup mockup takeup" at bounding box center [253, 121] width 44 height 11
select select "hookup"
click at [231, 116] on select "wakeup hookup mockup takeup" at bounding box center [253, 121] width 44 height 11
click at [228, 130] on select "superb perfect aspiring promising" at bounding box center [225, 134] width 44 height 11
select select "aspiring"
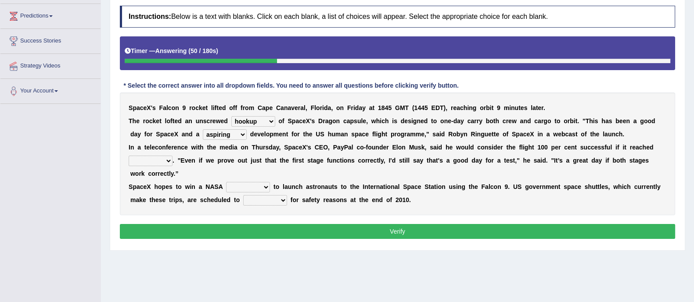
click at [203, 129] on select "superb perfect aspiring promising" at bounding box center [225, 134] width 44 height 11
click at [158, 166] on div "S p a c e X ' s F a l c o n 9 r o c k e t l i f t e d o f f f r o m C a p e C a…" at bounding box center [397, 154] width 555 height 123
click at [158, 161] on select "space orbit trait flight" at bounding box center [151, 161] width 44 height 11
select select "space"
click at [129, 156] on select "space orbit trait flight" at bounding box center [151, 161] width 44 height 11
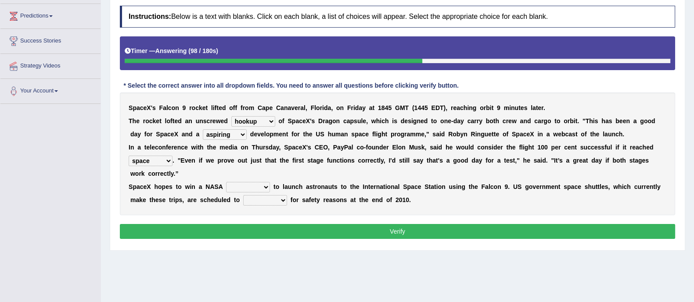
click at [250, 188] on select "report space launch contract" at bounding box center [248, 187] width 44 height 11
click at [226, 182] on select "report space launch contract" at bounding box center [248, 187] width 44 height 11
click at [257, 186] on select "report space launch contract" at bounding box center [248, 187] width 44 height 11
select select "space"
click at [226, 182] on select "report space launch contract" at bounding box center [248, 187] width 44 height 11
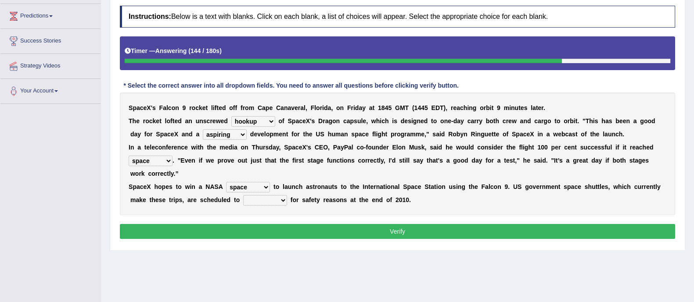
click at [269, 201] on select "throw neglect retire shut" at bounding box center [265, 200] width 44 height 11
select select "shut"
click at [243, 195] on select "throw neglect retire shut" at bounding box center [265, 200] width 44 height 11
click at [235, 187] on select "report space launch contract" at bounding box center [248, 187] width 44 height 11
select select "report"
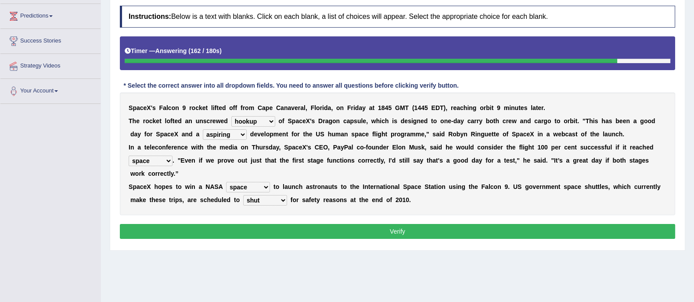
click at [226, 182] on select "report space launch contract" at bounding box center [248, 187] width 44 height 11
click at [254, 233] on button "Verify" at bounding box center [397, 231] width 555 height 15
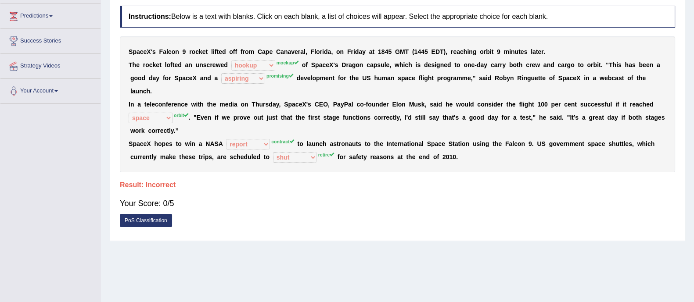
scroll to position [0, 0]
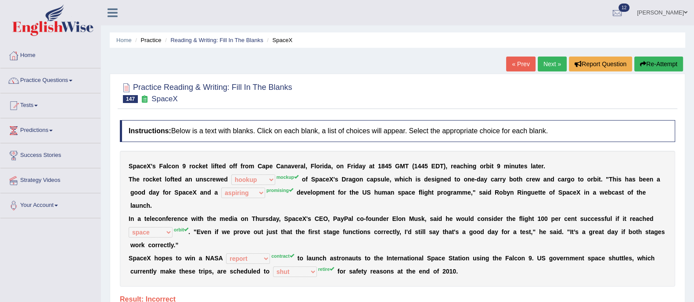
click at [655, 63] on button "Re-Attempt" at bounding box center [658, 64] width 49 height 15
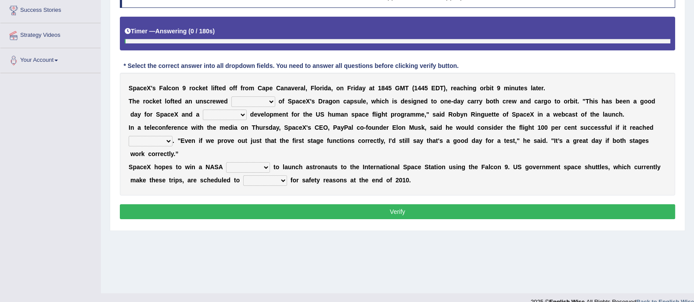
scroll to position [147, 0]
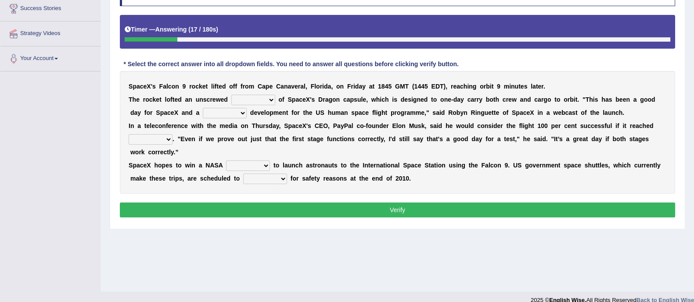
click at [242, 97] on select "wakeup hookup mockup takeup" at bounding box center [253, 100] width 44 height 11
select select "mockup"
click at [231, 95] on select "wakeup hookup mockup takeup" at bounding box center [253, 100] width 44 height 11
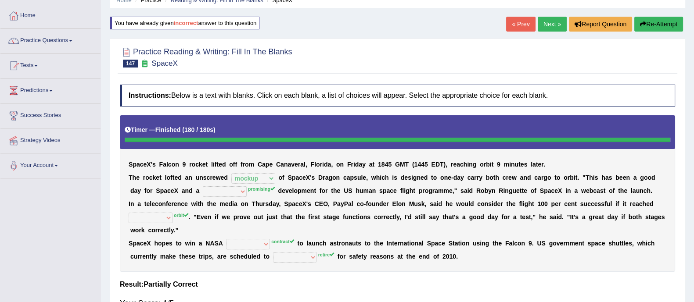
scroll to position [39, 0]
click at [659, 28] on button "Re-Attempt" at bounding box center [658, 24] width 49 height 15
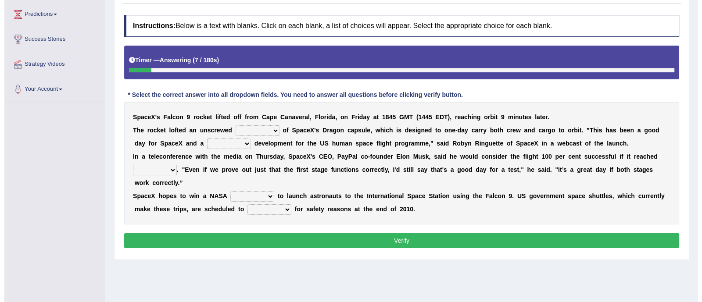
scroll to position [117, 0]
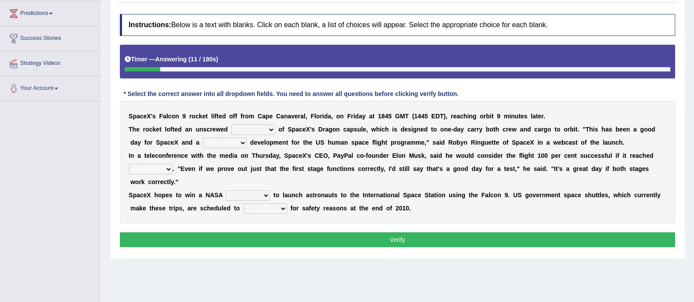
click at [250, 127] on select "wakeup hookup mockup takeup" at bounding box center [253, 130] width 44 height 11
select select "mockup"
click at [231, 125] on select "wakeup hookup mockup takeup" at bounding box center [253, 130] width 44 height 11
click at [229, 144] on select "superb perfect aspiring promising" at bounding box center [225, 143] width 44 height 11
select select "promising"
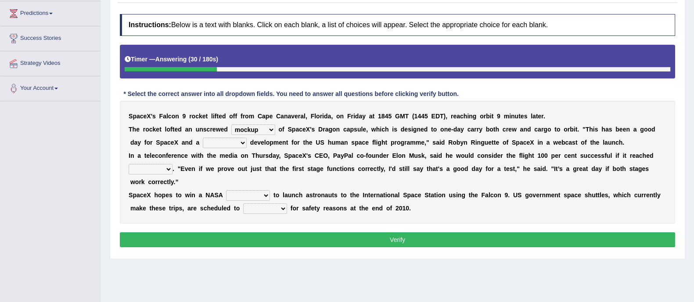
click at [203, 138] on select "superb perfect aspiring promising" at bounding box center [225, 143] width 44 height 11
click at [150, 169] on select "space orbit trait flight" at bounding box center [151, 169] width 44 height 11
select select "orbit"
click at [129, 164] on select "space orbit trait flight" at bounding box center [151, 169] width 44 height 11
click at [249, 198] on select "report space launch contract" at bounding box center [248, 195] width 44 height 11
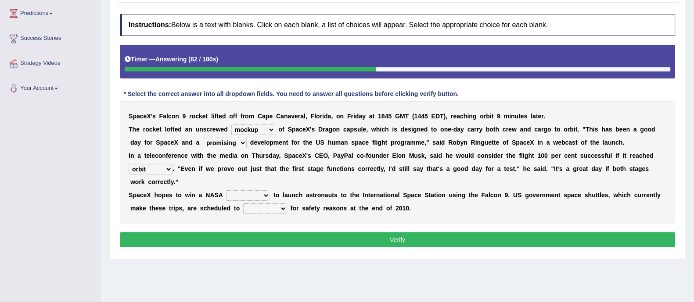
select select "contract"
click at [226, 190] on select "report space launch contract" at bounding box center [248, 195] width 44 height 11
click at [269, 210] on select "throw neglect retire shut" at bounding box center [265, 209] width 44 height 11
select select "retire"
click at [243, 204] on select "throw neglect retire shut" at bounding box center [265, 209] width 44 height 11
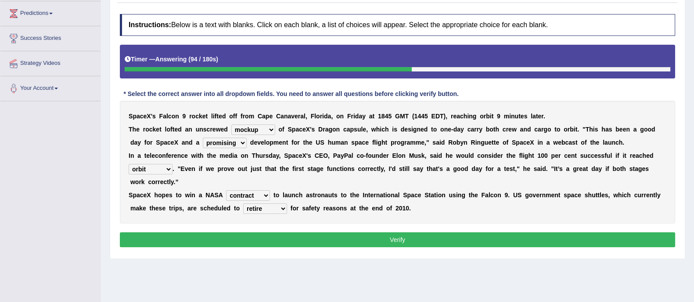
click at [284, 236] on button "Verify" at bounding box center [397, 240] width 555 height 15
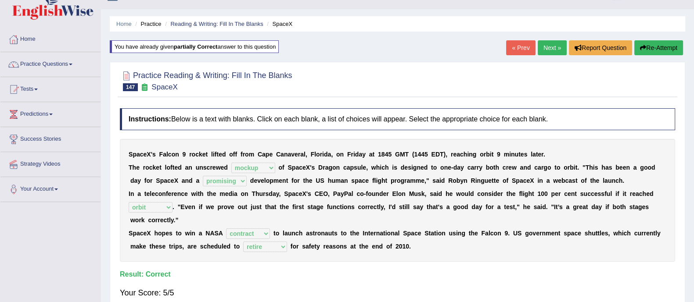
scroll to position [12, 0]
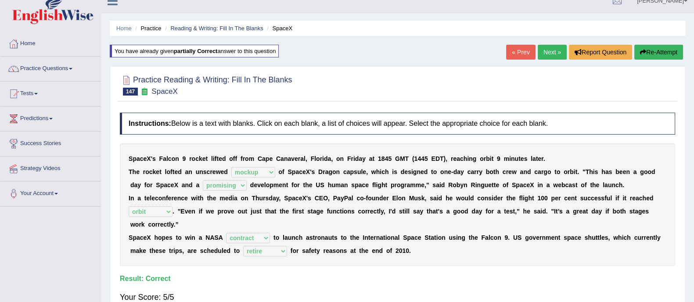
click at [552, 55] on link "Next »" at bounding box center [551, 52] width 29 height 15
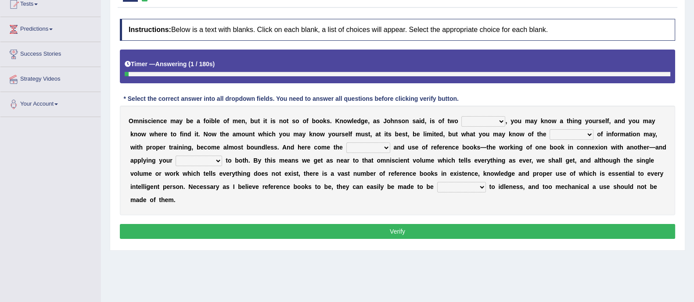
scroll to position [130, 0]
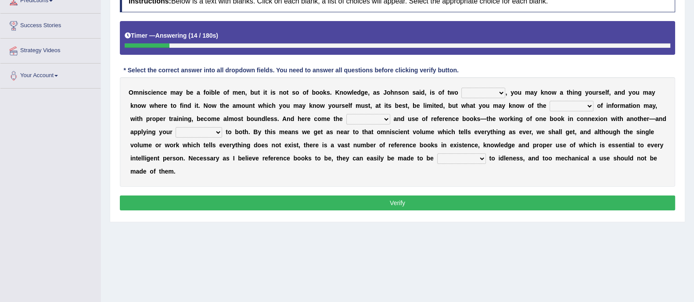
click at [489, 89] on select "ways kinds masses volumes" at bounding box center [483, 93] width 44 height 11
select select "kinds"
click at [461, 88] on select "ways kinds masses volumes" at bounding box center [483, 93] width 44 height 11
click at [566, 111] on div "O m n i s c i e n c e m a y b e a f o i b l e o f m e n , b u t i t i s n o t s…" at bounding box center [397, 132] width 555 height 110
click at [575, 105] on select "sources races works things" at bounding box center [571, 106] width 44 height 11
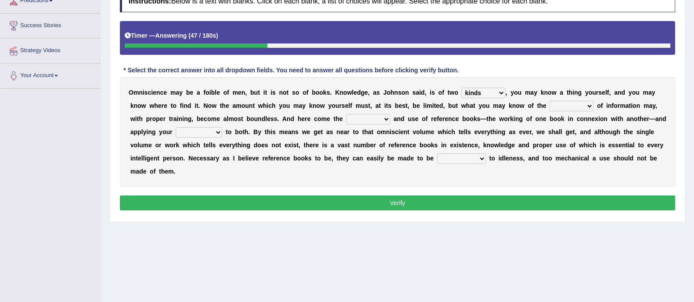
select select "sources"
click at [549, 101] on select "sources races works things" at bounding box center [571, 106] width 44 height 11
click at [362, 115] on select "reference exist value easy" at bounding box center [368, 119] width 44 height 11
select select "easy"
click at [346, 114] on select "reference exist value easy" at bounding box center [368, 119] width 44 height 11
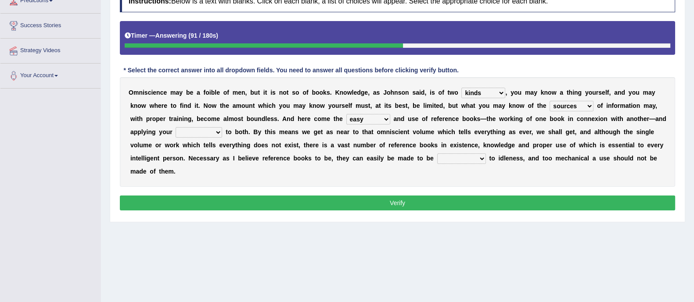
click at [198, 133] on select "acceptance perception intelligence impact" at bounding box center [199, 132] width 47 height 11
select select "intelligence"
click at [176, 127] on select "acceptance perception intelligence impact" at bounding box center [199, 132] width 47 height 11
click at [448, 158] on select "contributory contribution constant conference" at bounding box center [461, 159] width 49 height 11
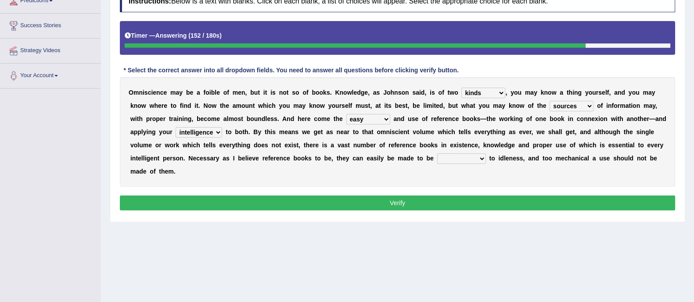
select select "contribution"
click at [437, 154] on select "contributory contribution constant conference" at bounding box center [461, 159] width 49 height 11
click at [451, 202] on button "Verify" at bounding box center [397, 203] width 555 height 15
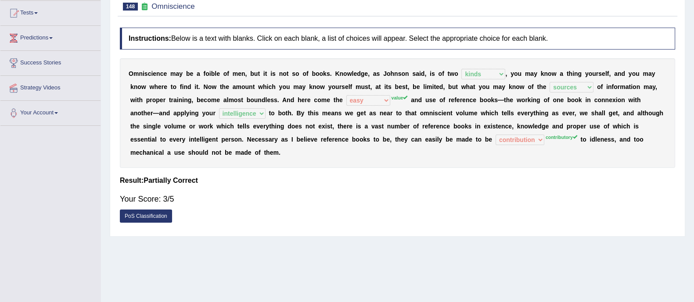
scroll to position [0, 0]
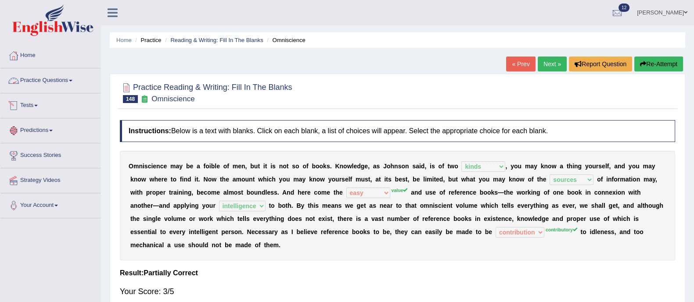
click at [53, 84] on link "Practice Questions" at bounding box center [50, 79] width 100 height 22
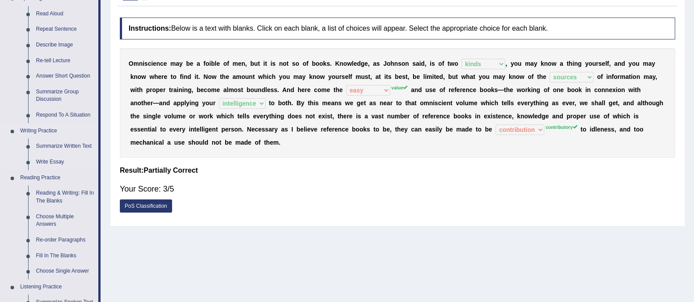
scroll to position [106, 0]
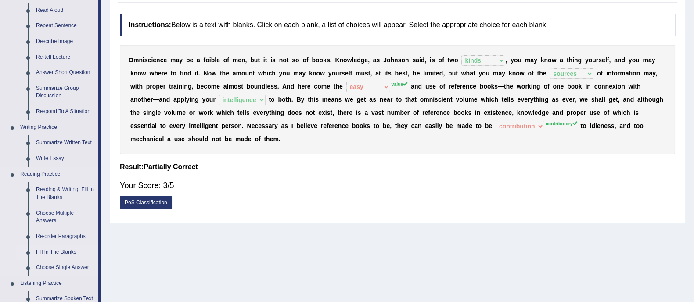
click at [66, 256] on link "Fill In The Blanks" at bounding box center [65, 253] width 66 height 16
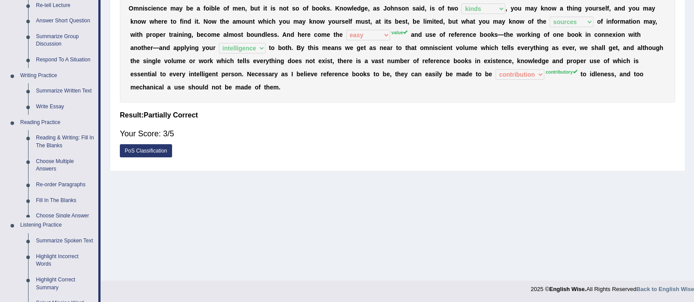
scroll to position [325, 0]
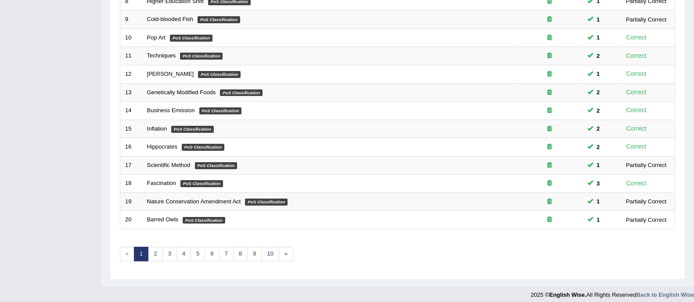
scroll to position [276, 0]
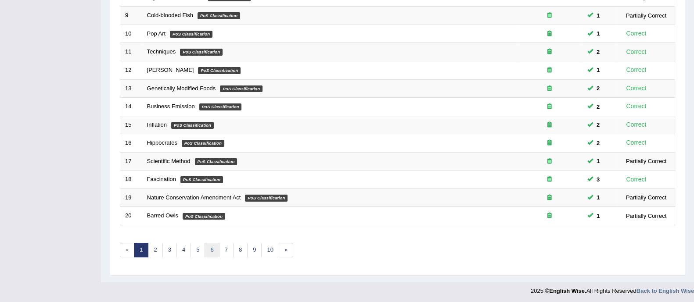
click at [208, 254] on link "6" at bounding box center [211, 250] width 14 height 14
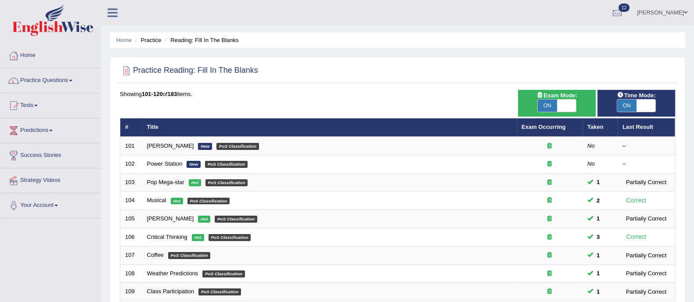
scroll to position [276, 0]
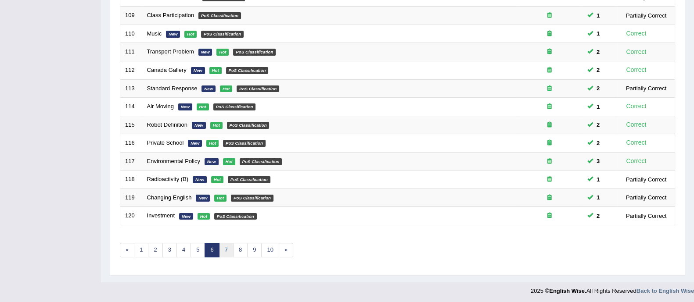
click at [227, 250] on link "7" at bounding box center [226, 250] width 14 height 14
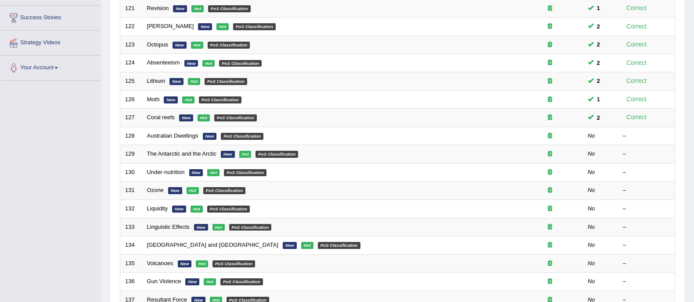
scroll to position [138, 0]
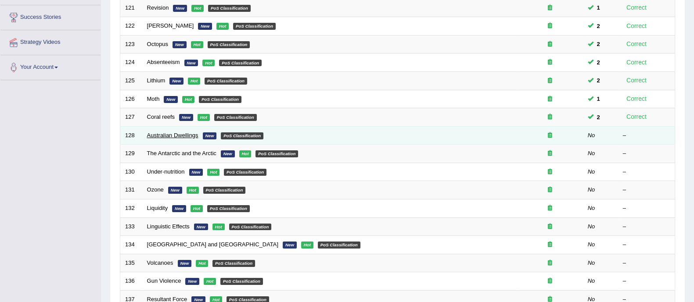
click at [175, 132] on link "Australian Dwellings" at bounding box center [172, 135] width 51 height 7
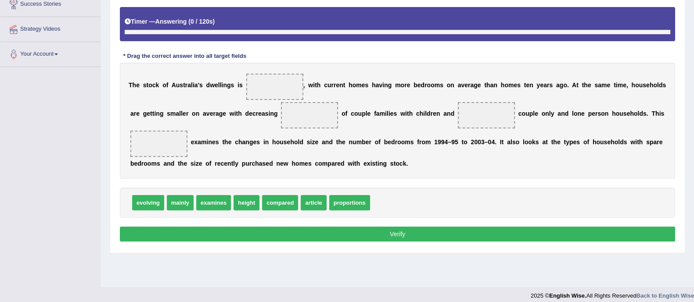
scroll to position [158, 0]
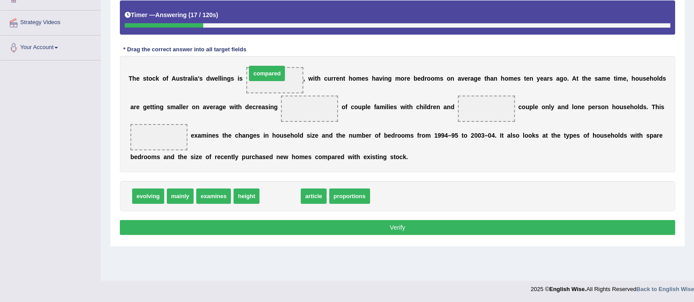
drag, startPoint x: 274, startPoint y: 199, endPoint x: 263, endPoint y: 75, distance: 124.2
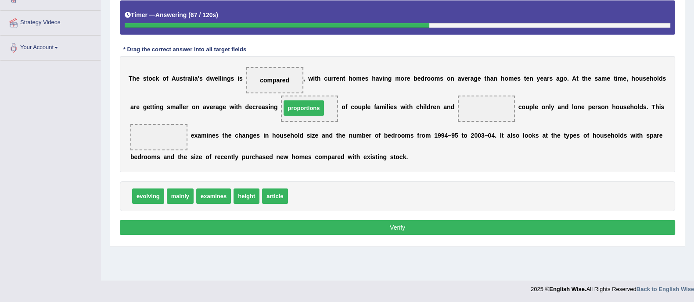
drag, startPoint x: 320, startPoint y: 195, endPoint x: 314, endPoint y: 107, distance: 88.4
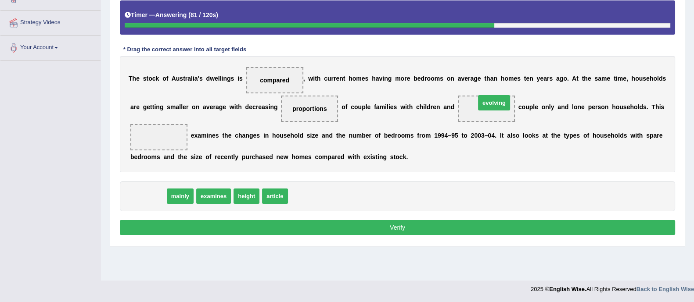
drag, startPoint x: 147, startPoint y: 195, endPoint x: 491, endPoint y: 100, distance: 357.6
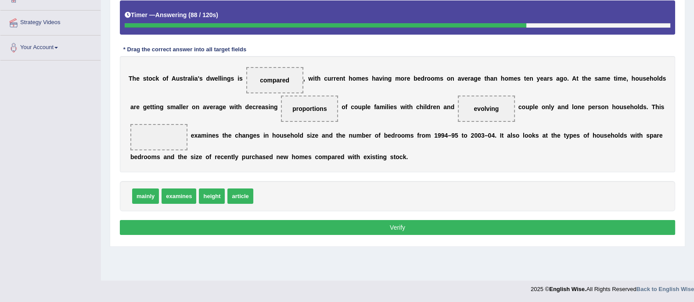
click at [208, 196] on span "height" at bounding box center [212, 196] width 26 height 15
drag, startPoint x: 152, startPoint y: 193, endPoint x: 168, endPoint y: 125, distance: 70.0
click at [284, 224] on button "Verify" at bounding box center [397, 227] width 555 height 15
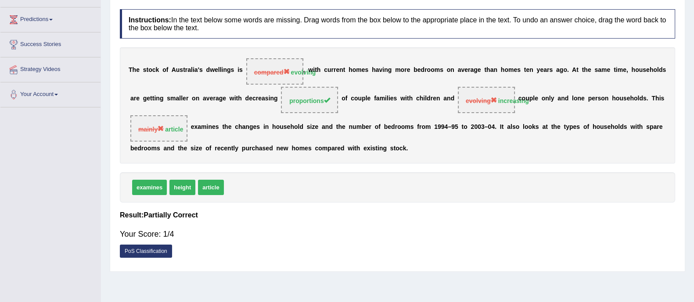
scroll to position [0, 0]
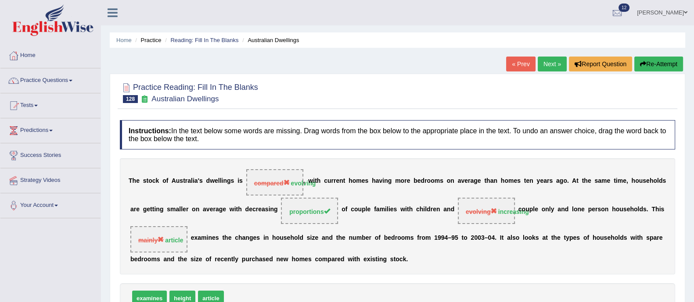
click at [658, 66] on button "Re-Attempt" at bounding box center [658, 64] width 49 height 15
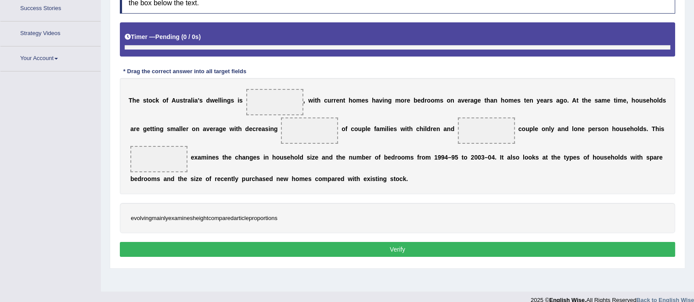
scroll to position [158, 0]
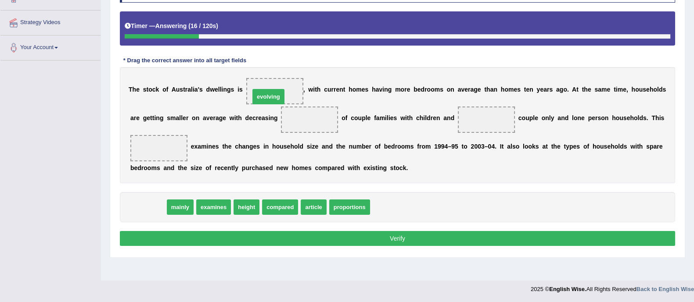
drag, startPoint x: 153, startPoint y: 206, endPoint x: 272, endPoint y: 96, distance: 163.0
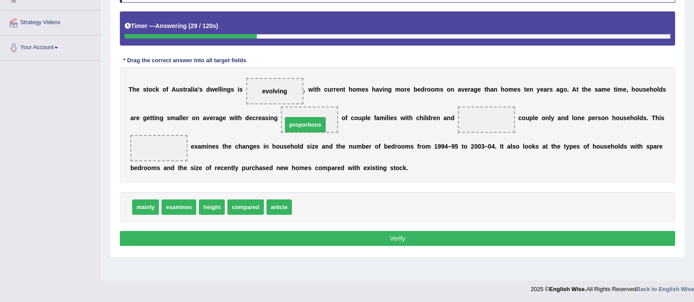
drag, startPoint x: 305, startPoint y: 209, endPoint x: 295, endPoint y: 126, distance: 83.5
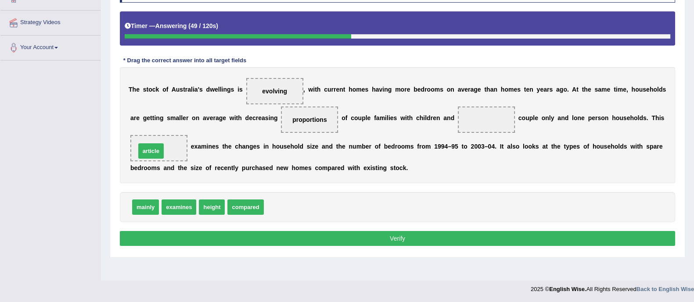
drag, startPoint x: 279, startPoint y: 211, endPoint x: 151, endPoint y: 155, distance: 139.1
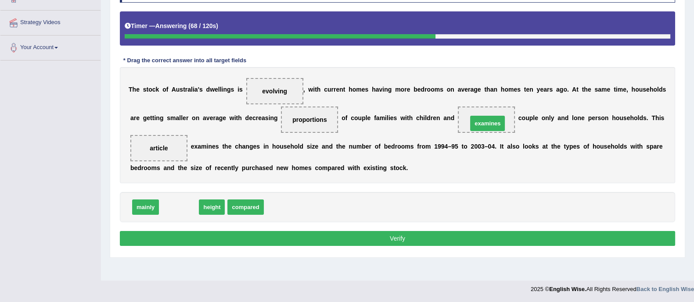
drag, startPoint x: 183, startPoint y: 200, endPoint x: 492, endPoint y: 115, distance: 319.9
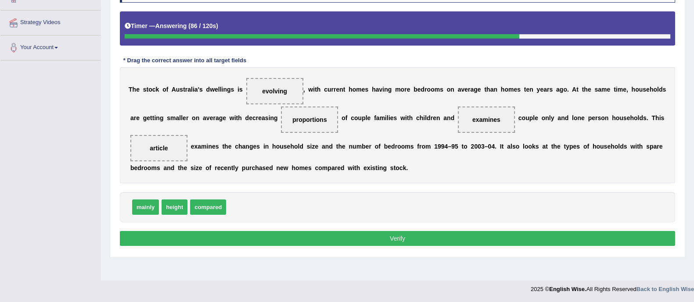
click at [455, 233] on button "Verify" at bounding box center [397, 238] width 555 height 15
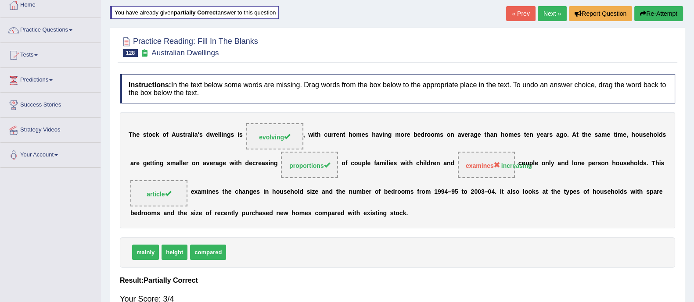
scroll to position [47, 0]
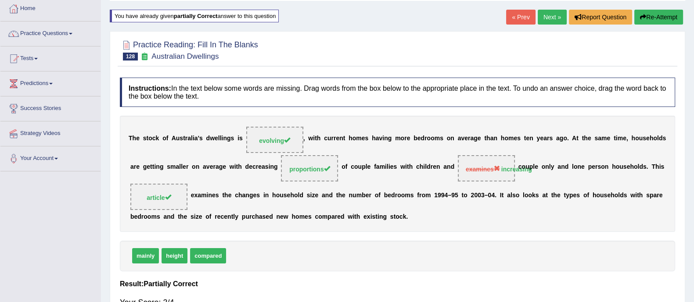
click at [656, 17] on button "Re-Attempt" at bounding box center [658, 17] width 49 height 15
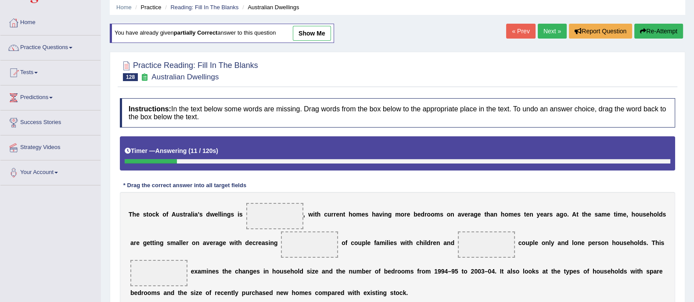
scroll to position [33, 0]
click at [610, 30] on button "Report Question" at bounding box center [600, 31] width 63 height 15
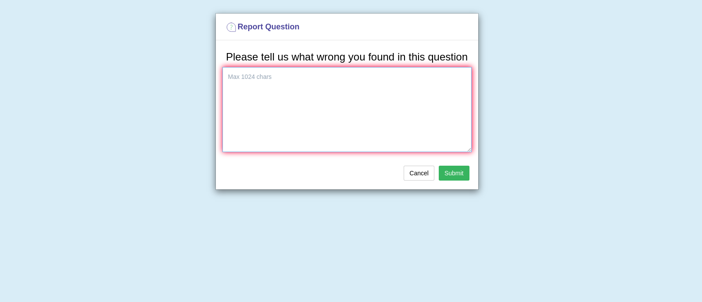
click at [278, 113] on textarea at bounding box center [346, 109] width 249 height 85
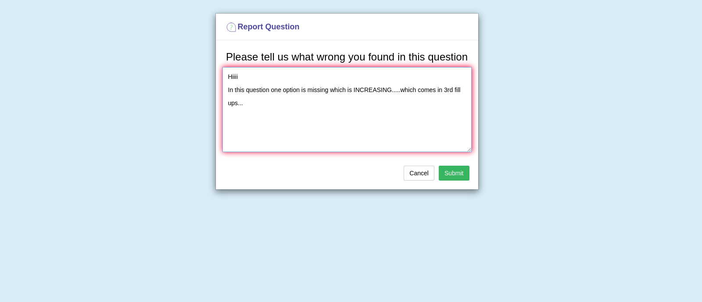
type textarea "Hiiii In this question one option is missing which is INCREASING.....which come…"
click at [452, 168] on button "Submit" at bounding box center [454, 173] width 31 height 15
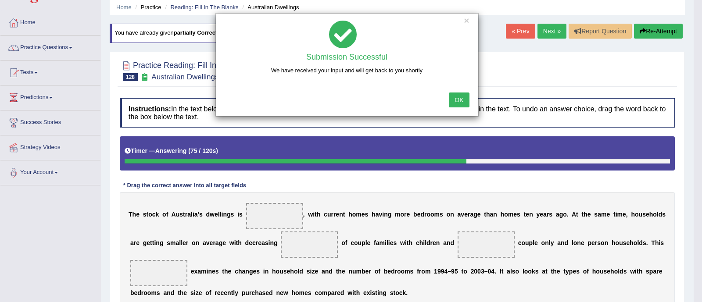
click at [459, 100] on button "OK" at bounding box center [459, 100] width 20 height 15
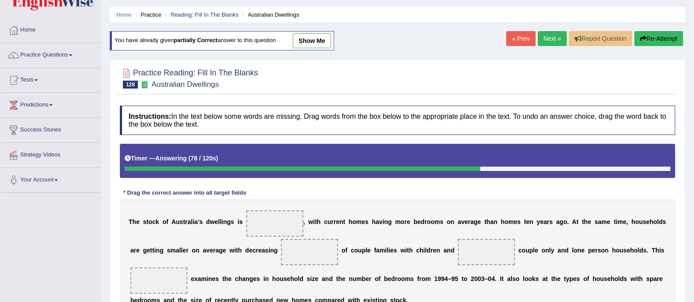
scroll to position [23, 0]
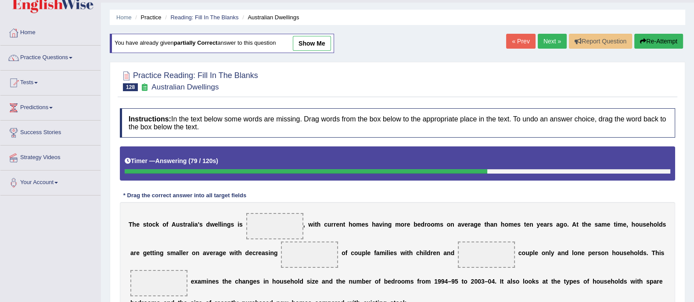
click at [548, 40] on link "Next »" at bounding box center [551, 41] width 29 height 15
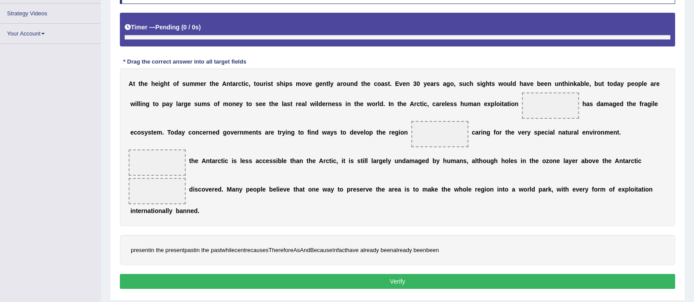
scroll to position [160, 0]
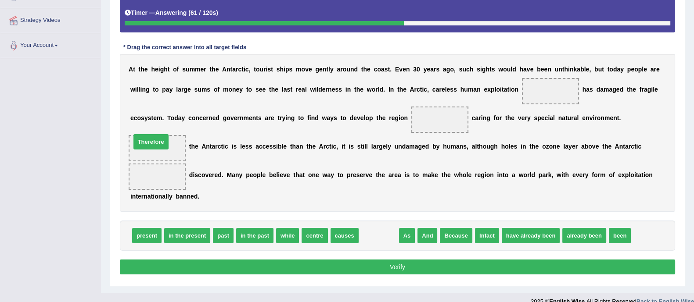
drag, startPoint x: 378, startPoint y: 235, endPoint x: 152, endPoint y: 141, distance: 244.7
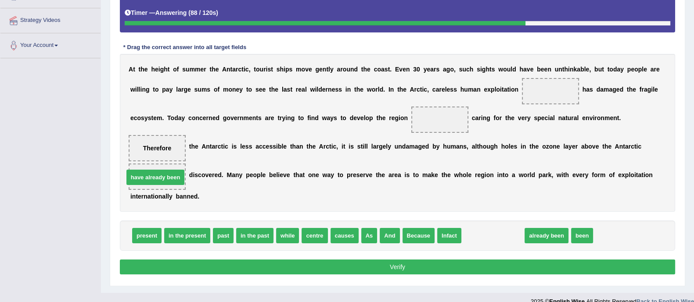
drag, startPoint x: 484, startPoint y: 236, endPoint x: 147, endPoint y: 177, distance: 342.5
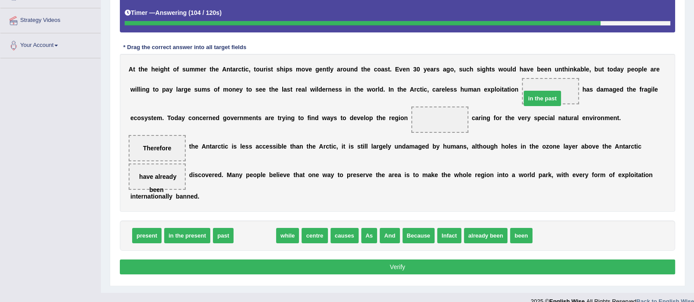
drag, startPoint x: 259, startPoint y: 236, endPoint x: 550, endPoint y: 97, distance: 322.8
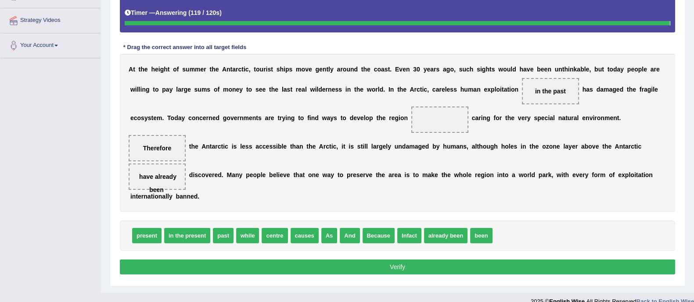
scroll to position [158, 0]
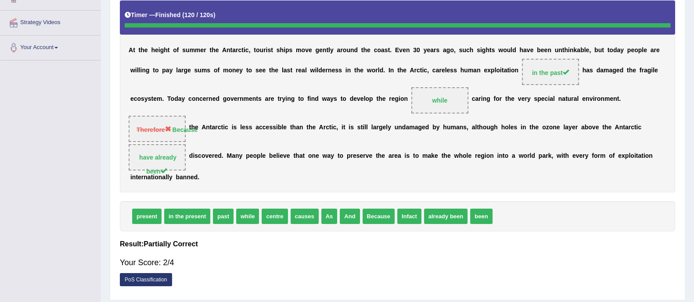
drag, startPoint x: 394, startPoint y: 122, endPoint x: 349, endPoint y: 125, distance: 45.7
click at [349, 125] on div "A t t h e h e i g h t o f s u m m e r t h e A n t a r c t i c , t o u r i s t s…" at bounding box center [397, 96] width 555 height 192
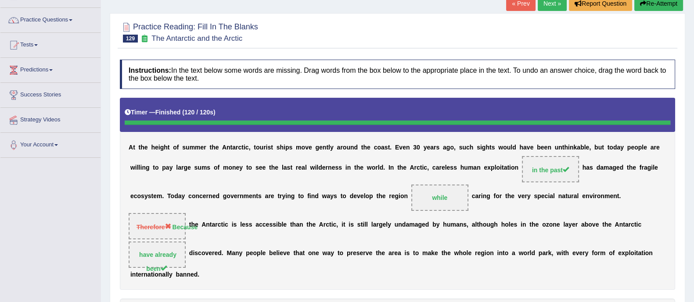
scroll to position [59, 0]
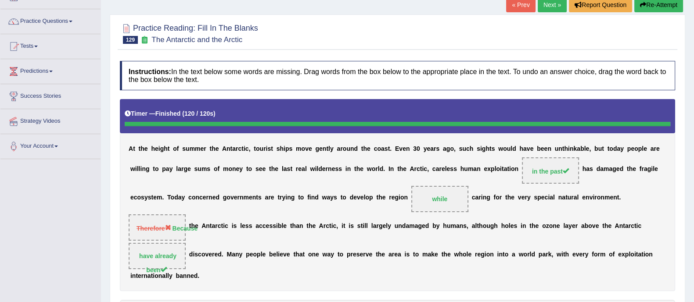
click at [544, 4] on link "Next »" at bounding box center [551, 4] width 29 height 15
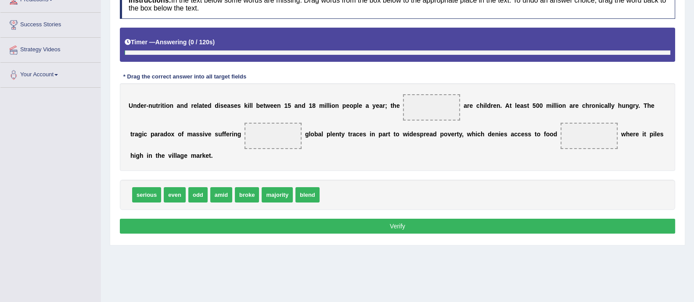
scroll to position [144, 0]
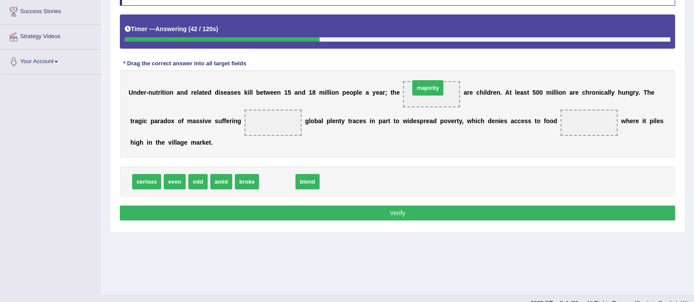
drag, startPoint x: 266, startPoint y: 182, endPoint x: 412, endPoint y: 97, distance: 168.9
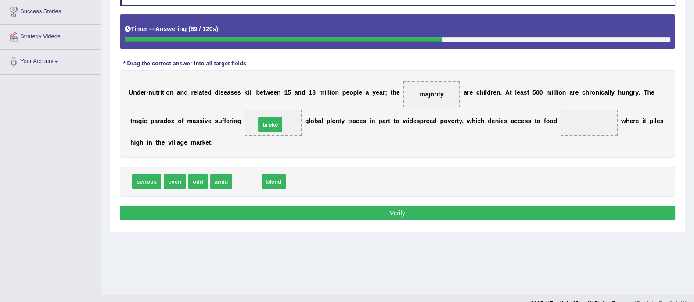
drag, startPoint x: 250, startPoint y: 184, endPoint x: 273, endPoint y: 127, distance: 61.6
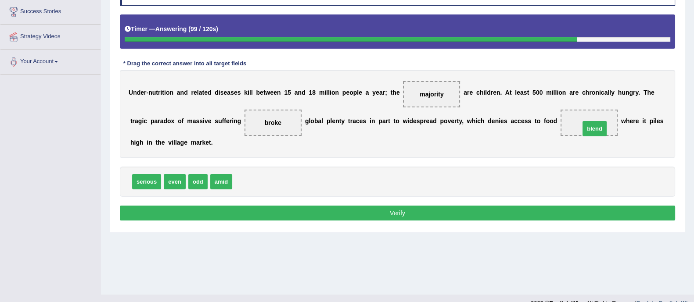
drag, startPoint x: 250, startPoint y: 180, endPoint x: 598, endPoint y: 127, distance: 351.5
click at [487, 208] on button "Verify" at bounding box center [397, 213] width 555 height 15
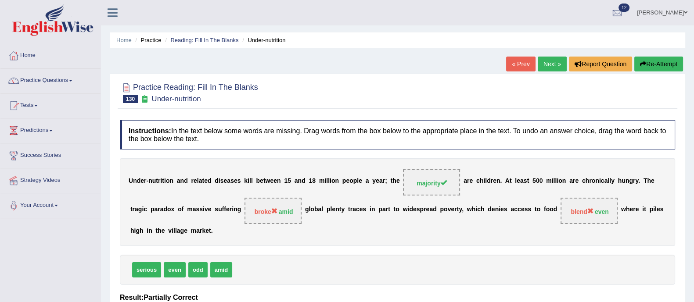
scroll to position [0, 0]
click at [551, 64] on link "Next »" at bounding box center [551, 64] width 29 height 15
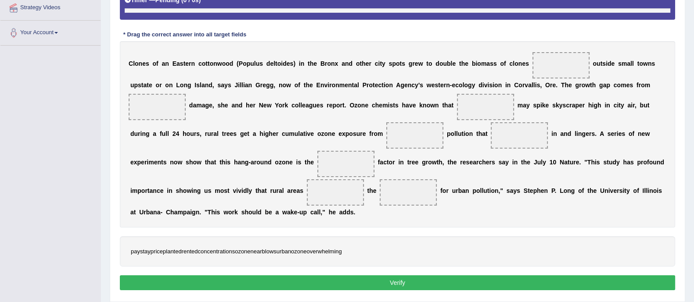
scroll to position [201, 0]
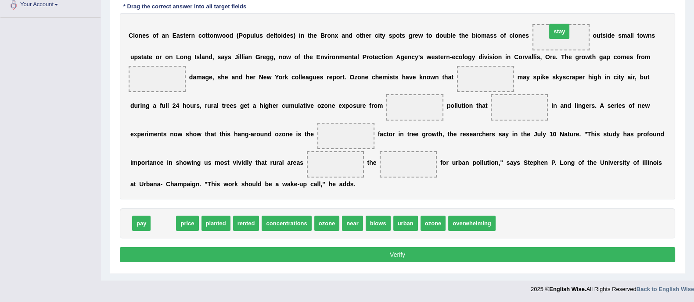
drag, startPoint x: 165, startPoint y: 222, endPoint x: 561, endPoint y: 29, distance: 440.5
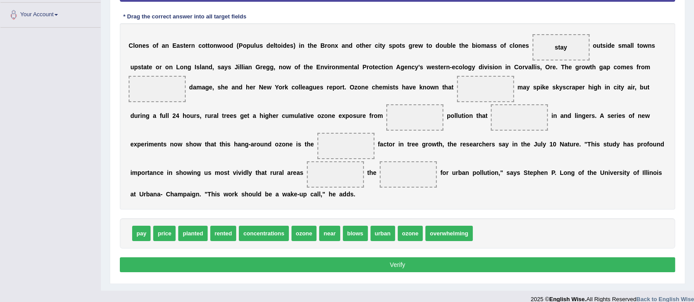
scroll to position [193, 0]
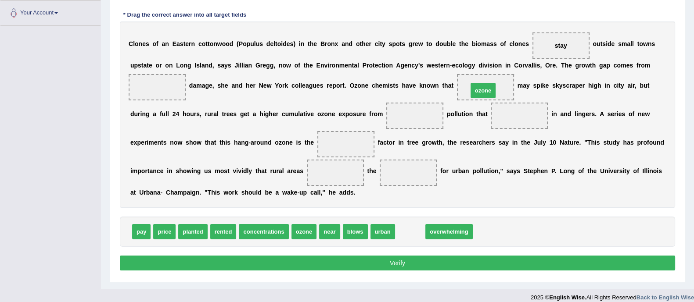
drag, startPoint x: 412, startPoint y: 231, endPoint x: 485, endPoint y: 90, distance: 158.9
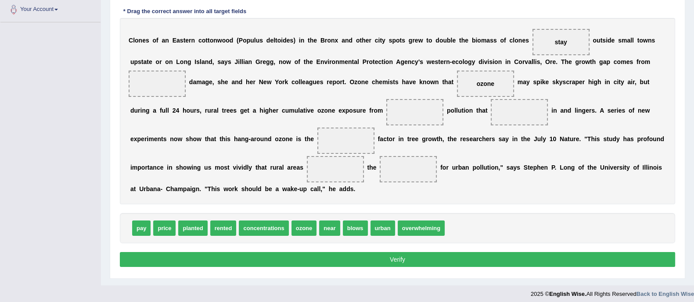
scroll to position [201, 0]
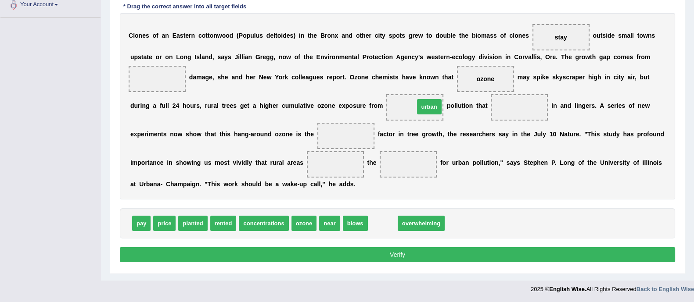
drag, startPoint x: 388, startPoint y: 224, endPoint x: 434, endPoint y: 105, distance: 127.7
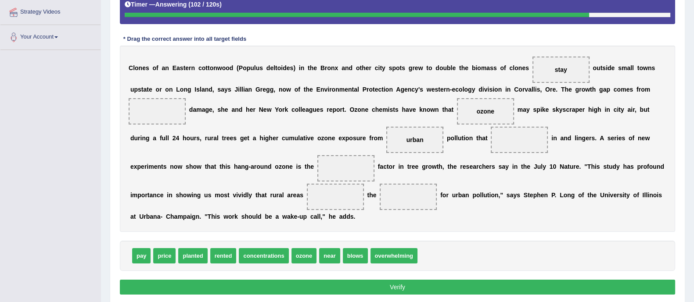
scroll to position [172, 0]
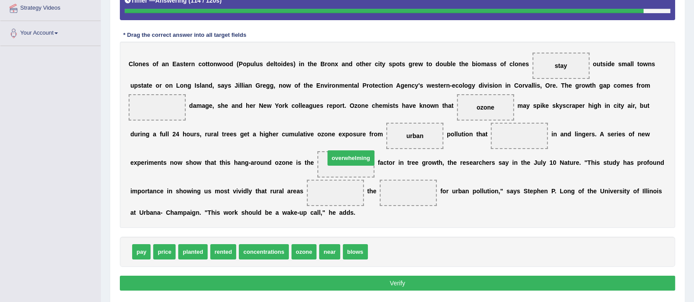
drag, startPoint x: 387, startPoint y: 252, endPoint x: 344, endPoint y: 158, distance: 103.7
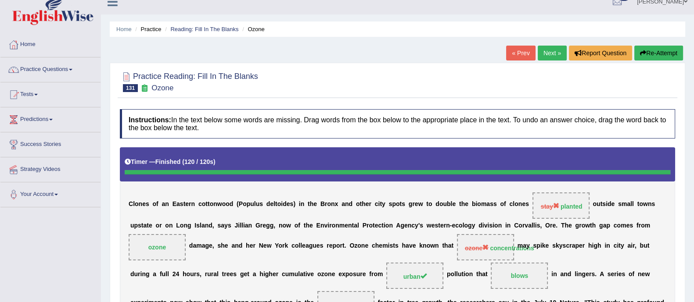
scroll to position [0, 0]
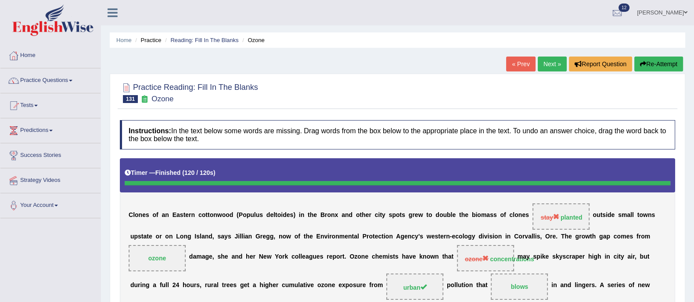
click at [549, 64] on link "Next »" at bounding box center [551, 64] width 29 height 15
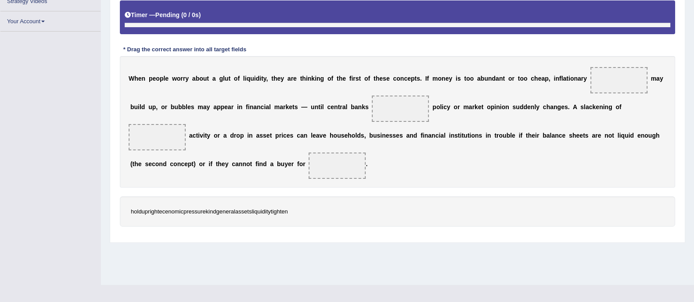
scroll to position [158, 0]
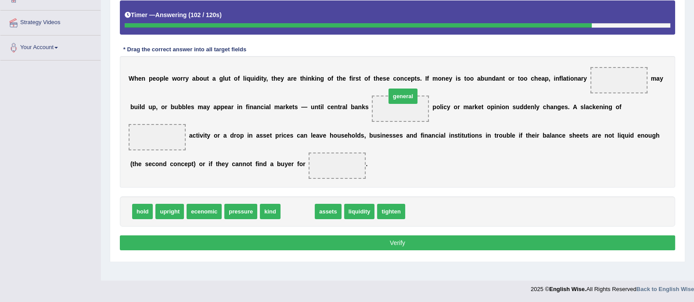
drag, startPoint x: 305, startPoint y: 206, endPoint x: 410, endPoint y: 91, distance: 155.3
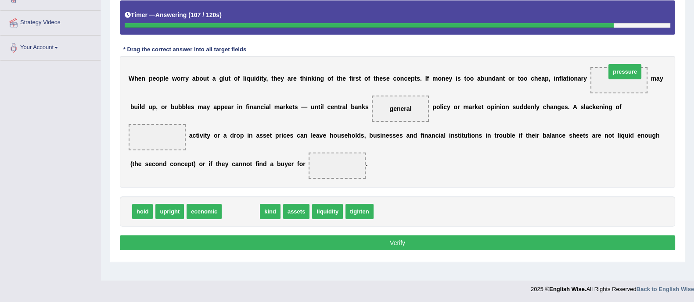
drag, startPoint x: 241, startPoint y: 211, endPoint x: 625, endPoint y: 71, distance: 408.6
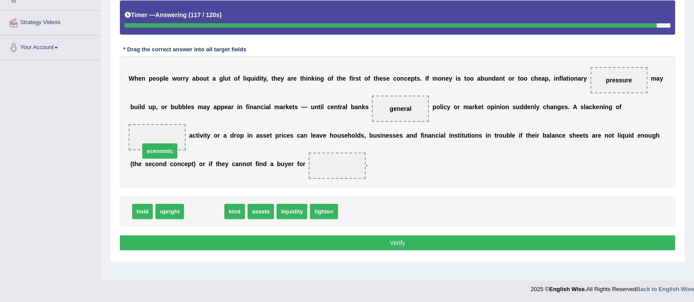
drag, startPoint x: 198, startPoint y: 212, endPoint x: 149, endPoint y: 138, distance: 88.7
